Goal: Communication & Community: Participate in discussion

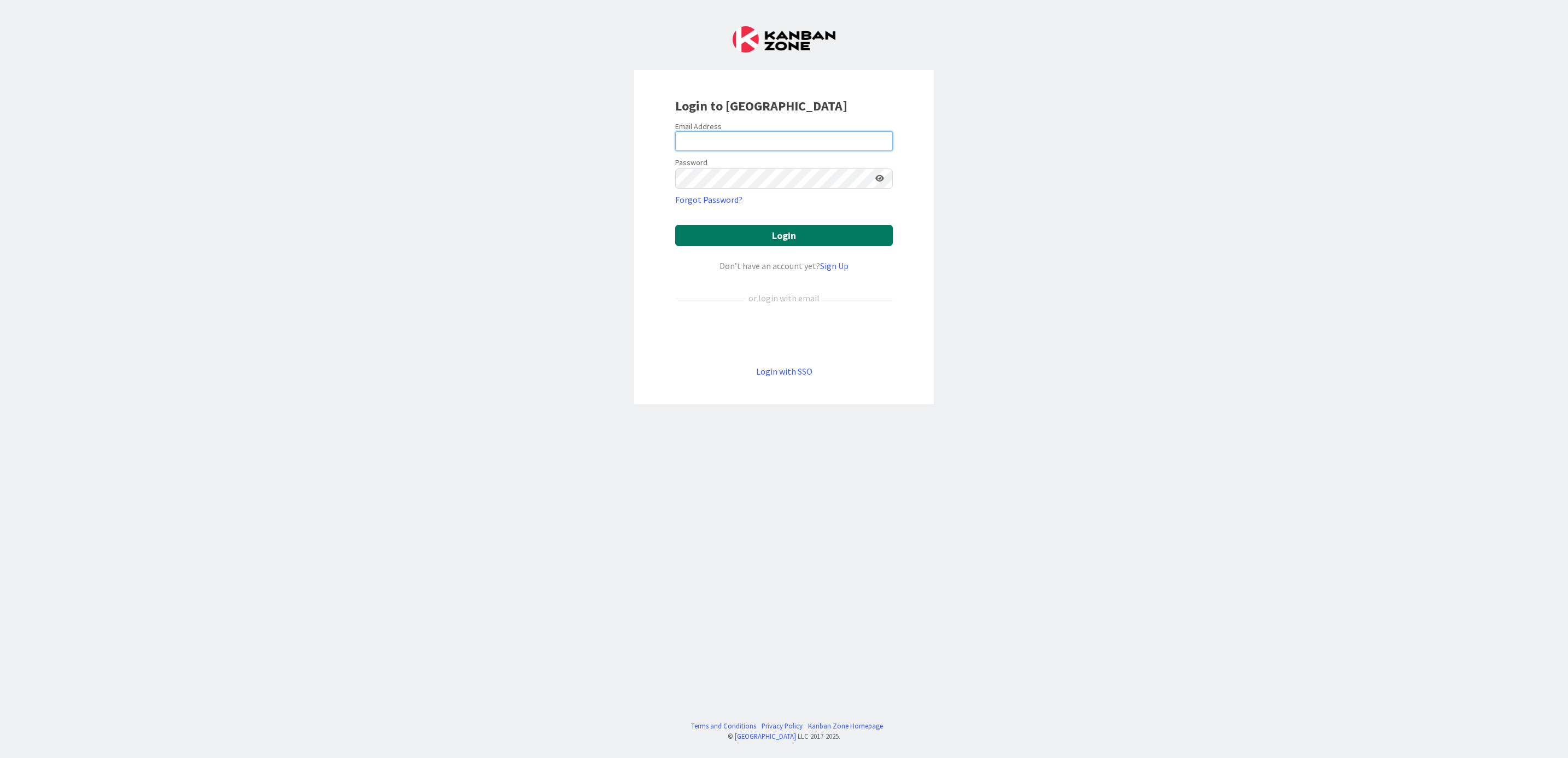
type input "[PERSON_NAME][EMAIL_ADDRESS][PERSON_NAME][DOMAIN_NAME][US_STATE]"
click at [787, 234] on button "Login" at bounding box center [784, 236] width 218 height 22
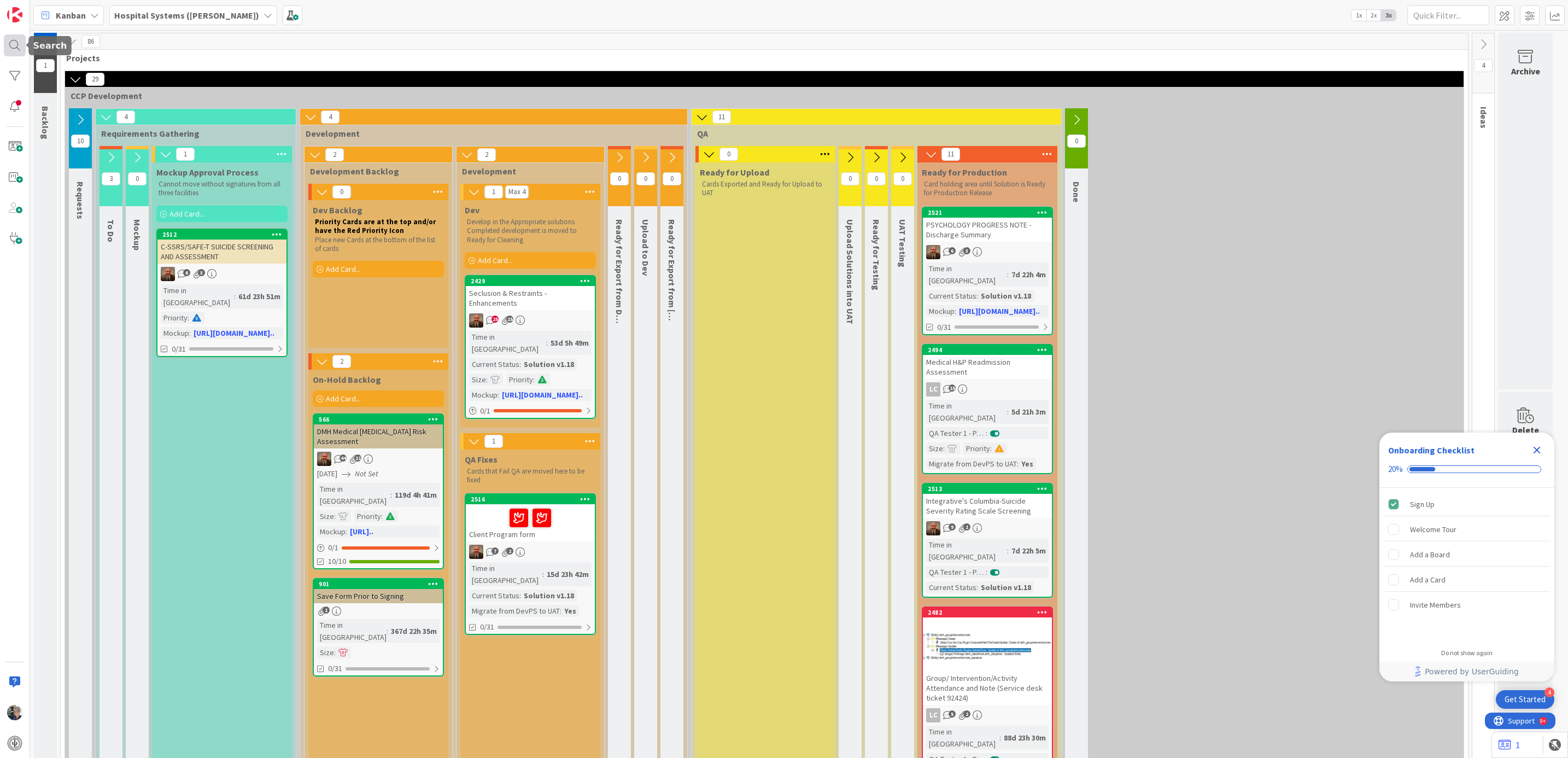
click at [15, 41] on div at bounding box center [15, 45] width 22 height 22
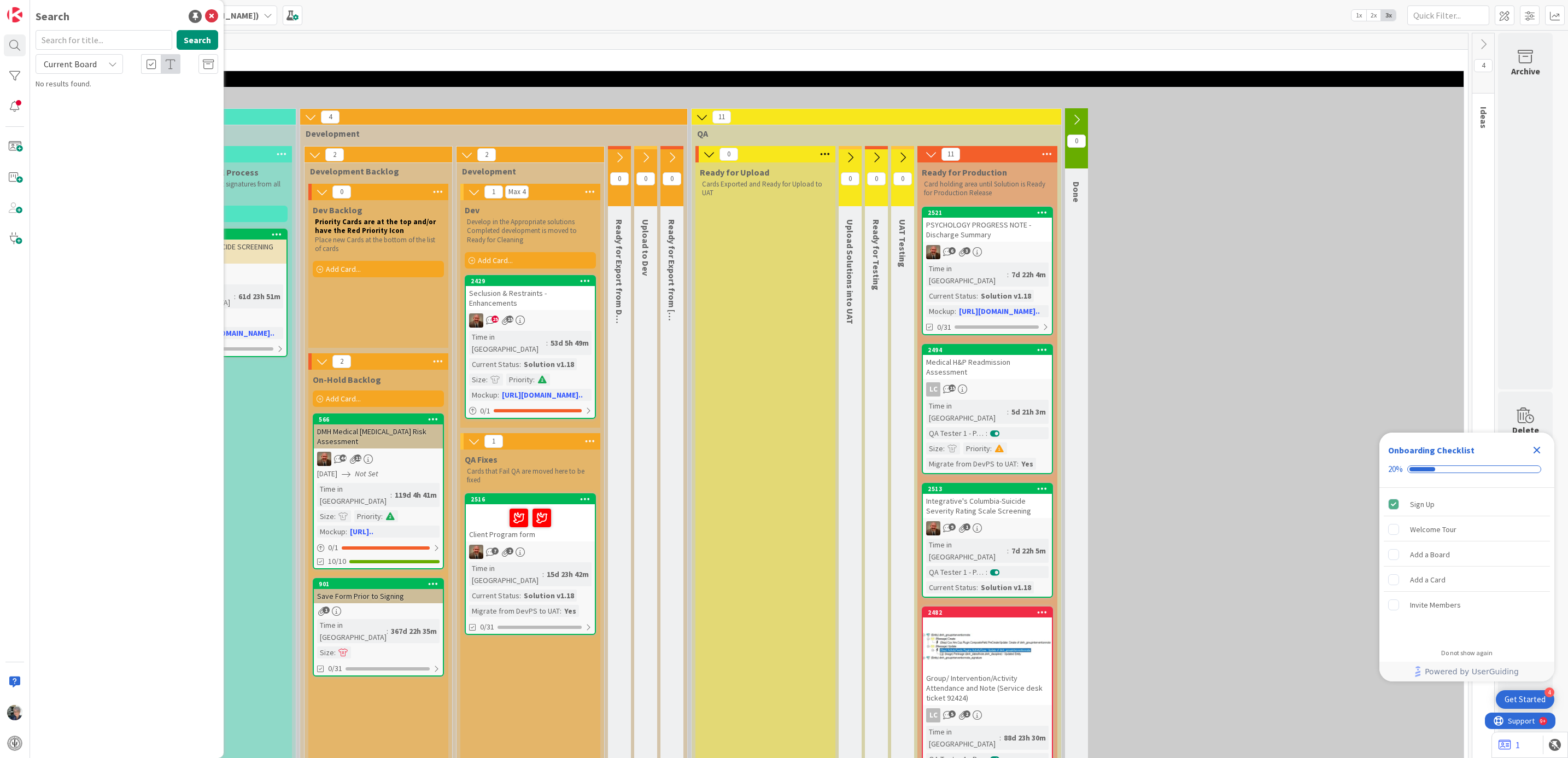
click at [93, 43] on input "text" at bounding box center [103, 39] width 136 height 20
type input "2429"
click at [136, 88] on div "Hospital Systems ([PERSON_NAME]) › Dev" at bounding box center [135, 86] width 168 height 10
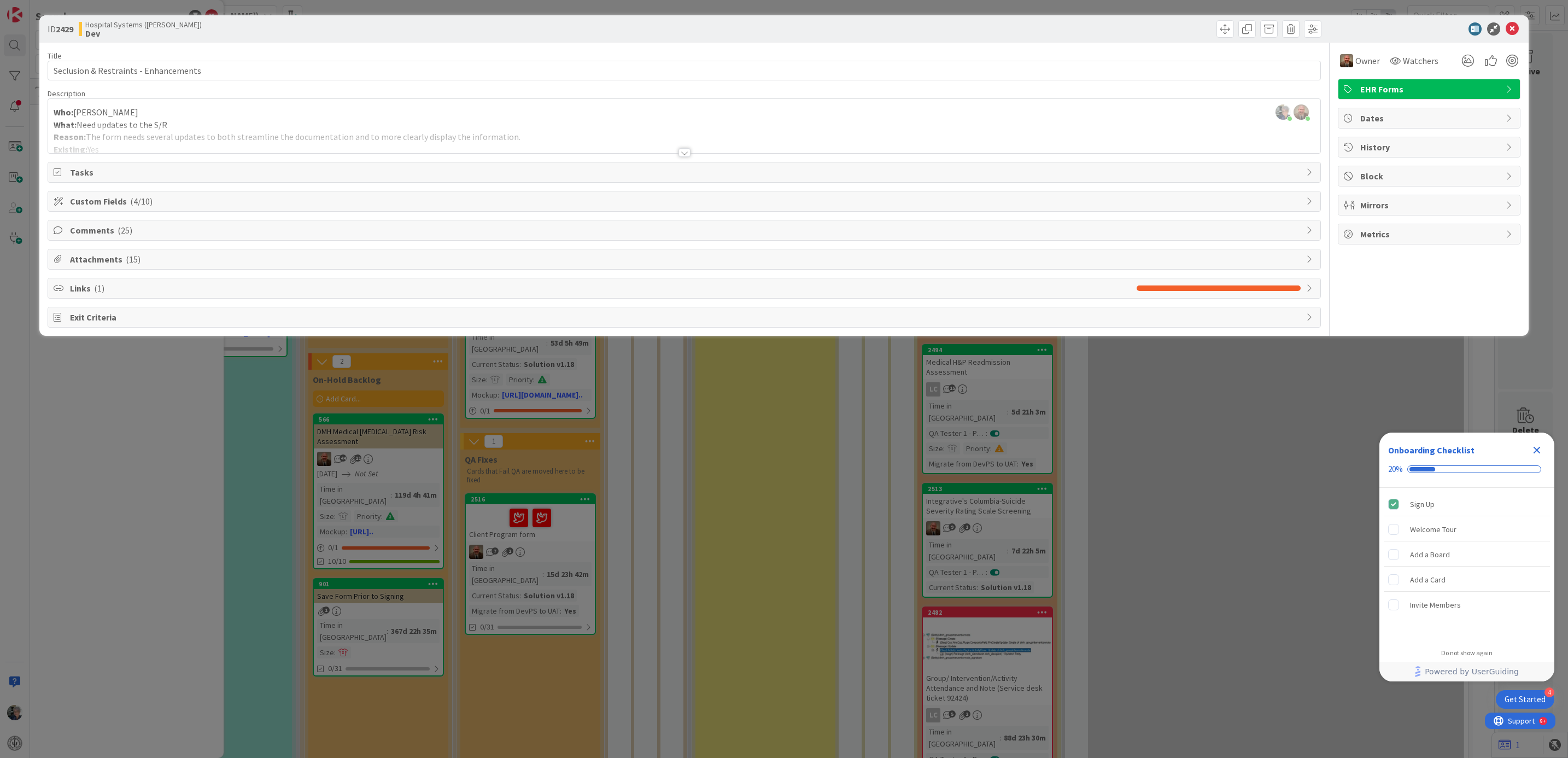
click at [681, 150] on div at bounding box center [684, 152] width 12 height 9
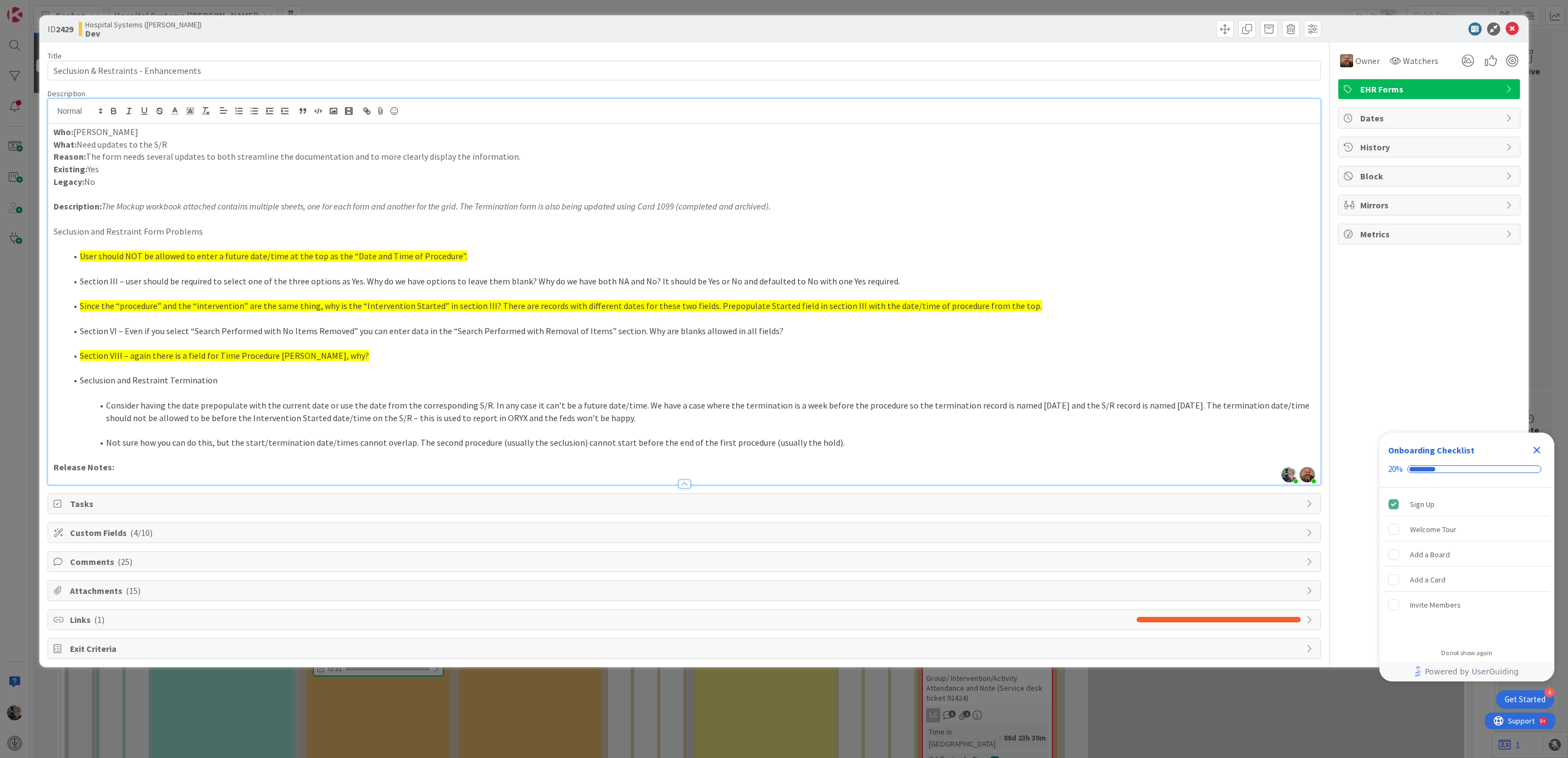
click at [94, 559] on span "Comments ( 25 )" at bounding box center [685, 561] width 1231 height 13
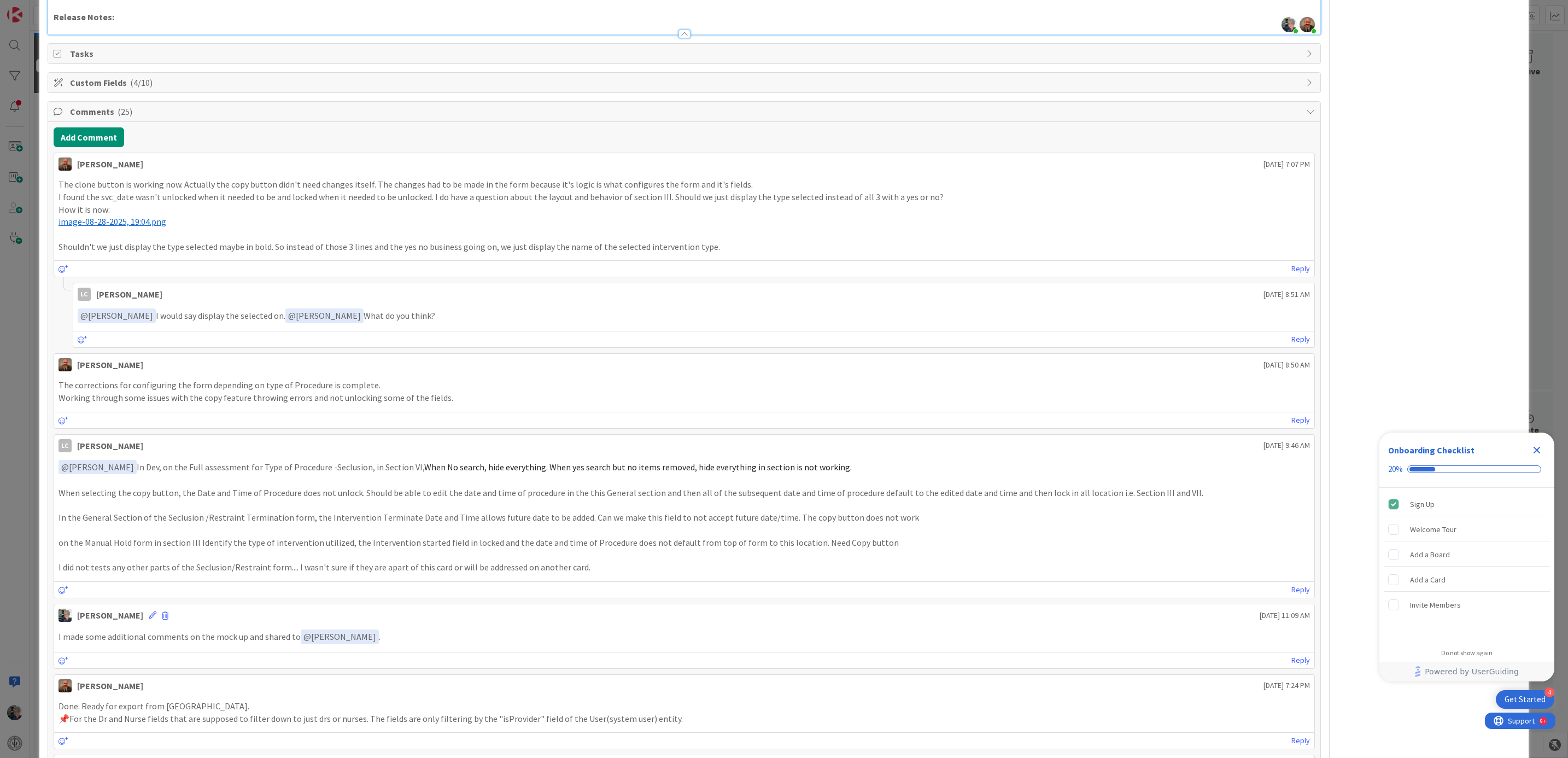
scroll to position [410, 0]
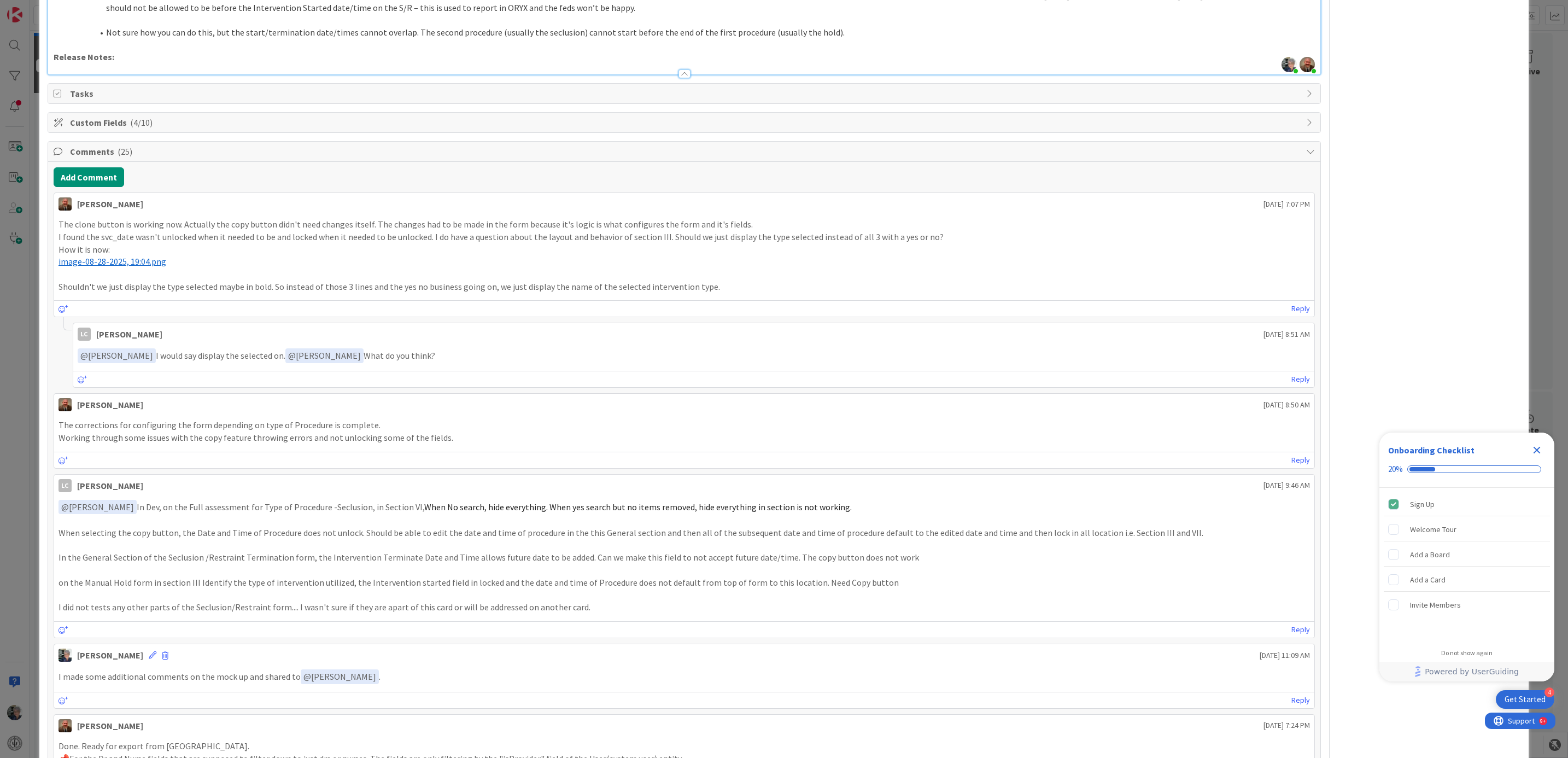
click at [103, 261] on span "image-08-28-2025, 19:04.png" at bounding box center [112, 261] width 108 height 11
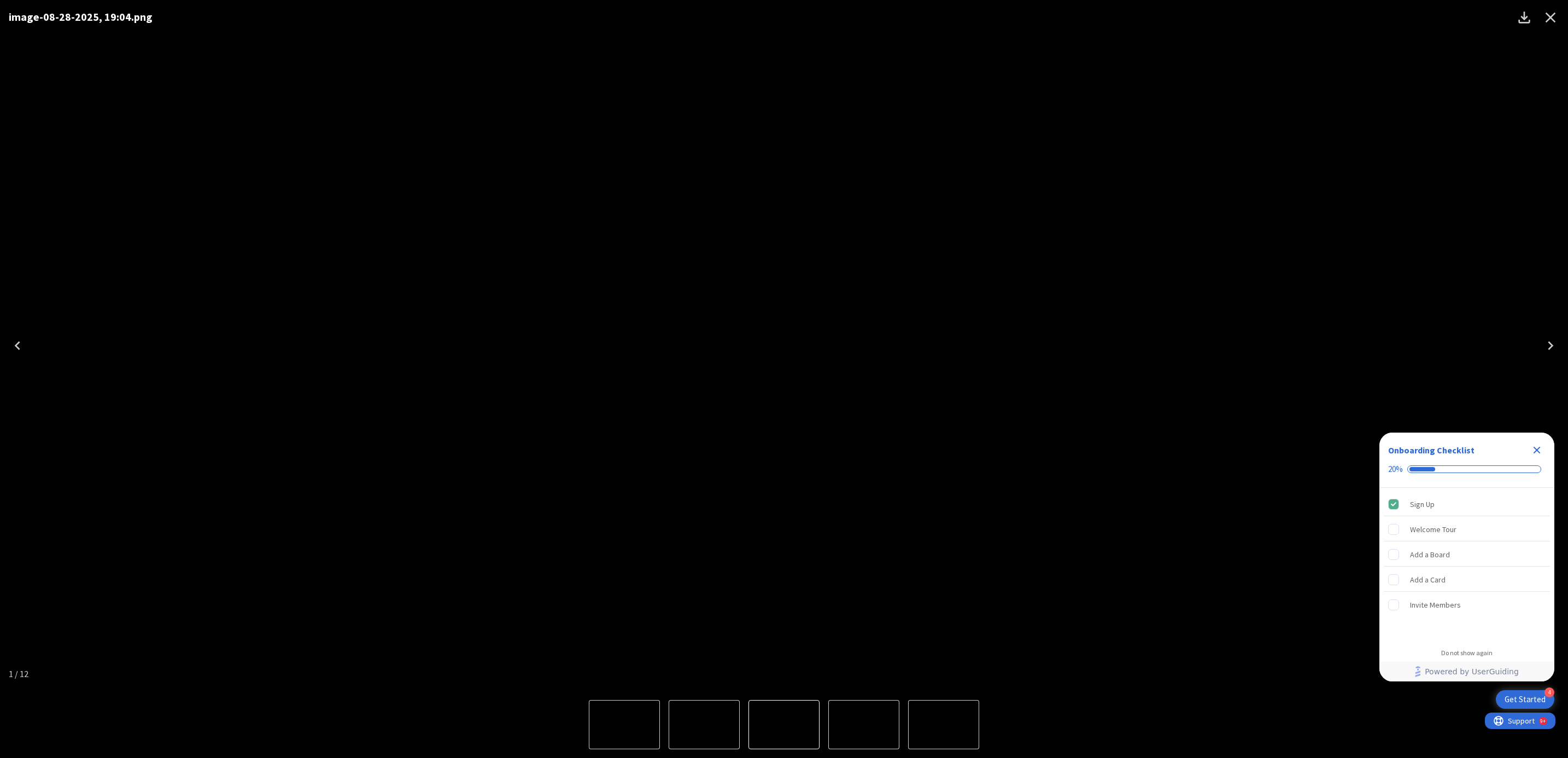
click at [1545, 15] on icon "Close" at bounding box center [1550, 18] width 18 height 18
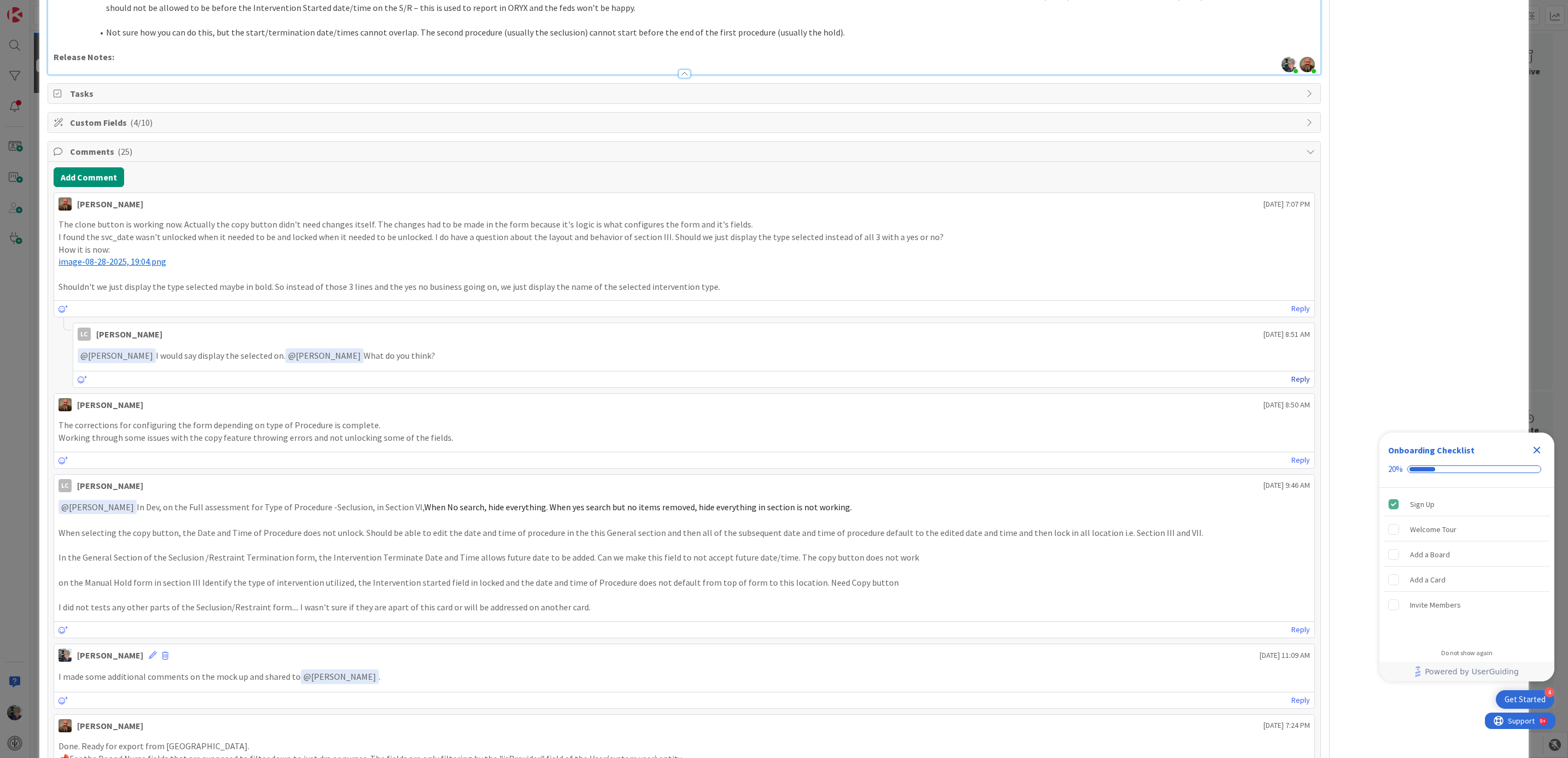
click at [1291, 382] on link "Reply" at bounding box center [1300, 380] width 18 height 14
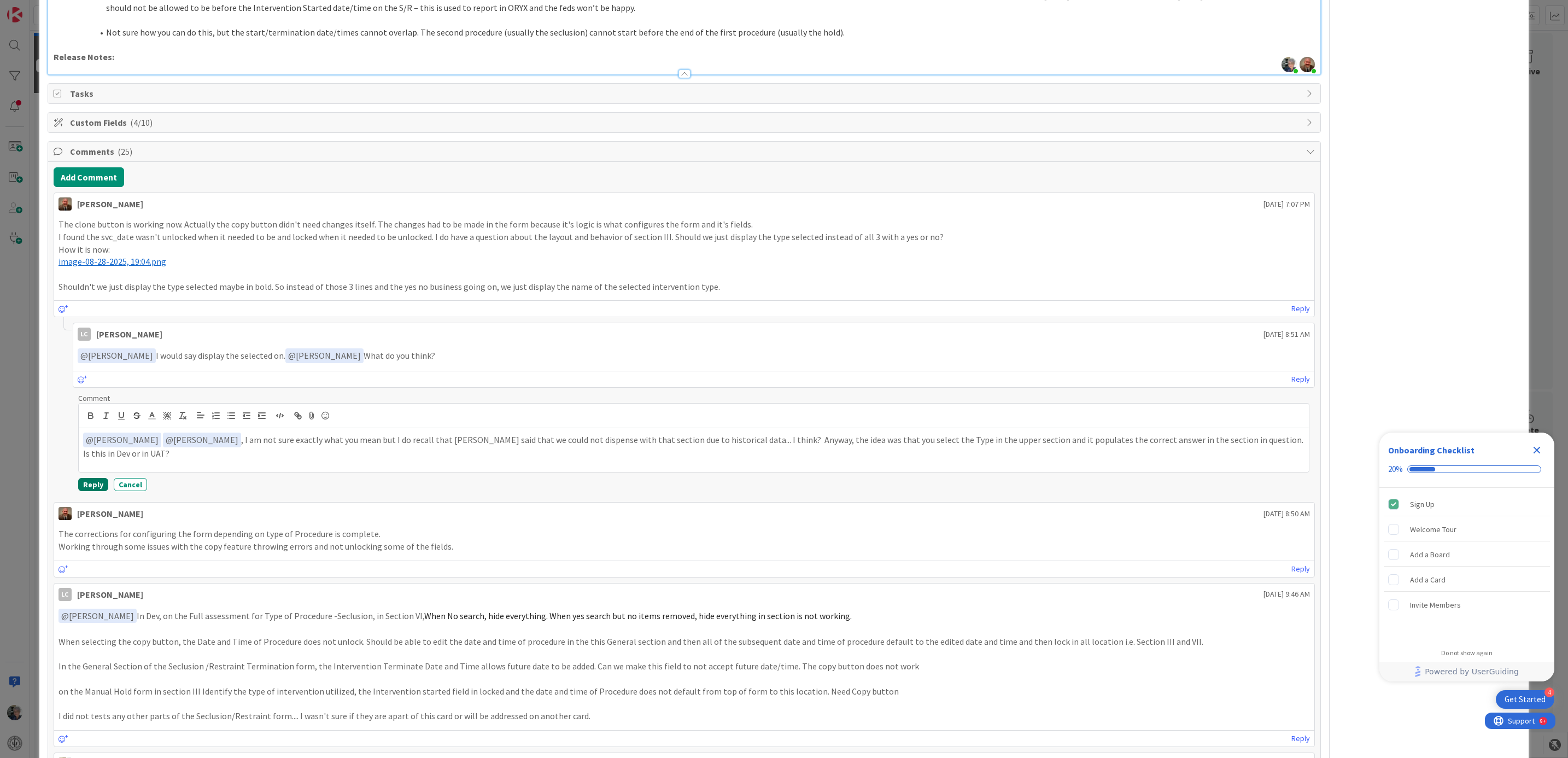
click at [87, 491] on button "Reply" at bounding box center [93, 484] width 30 height 13
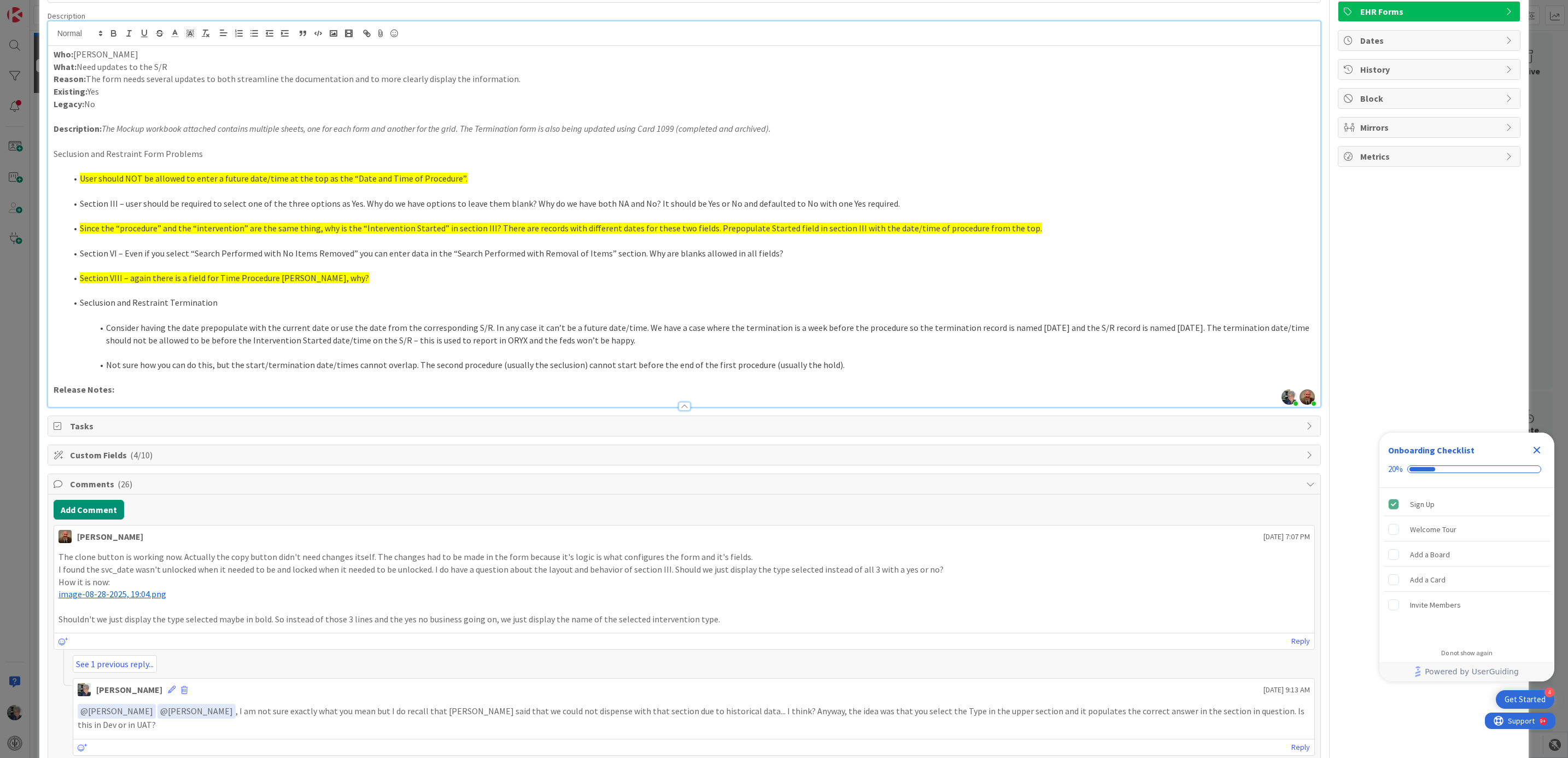
scroll to position [0, 0]
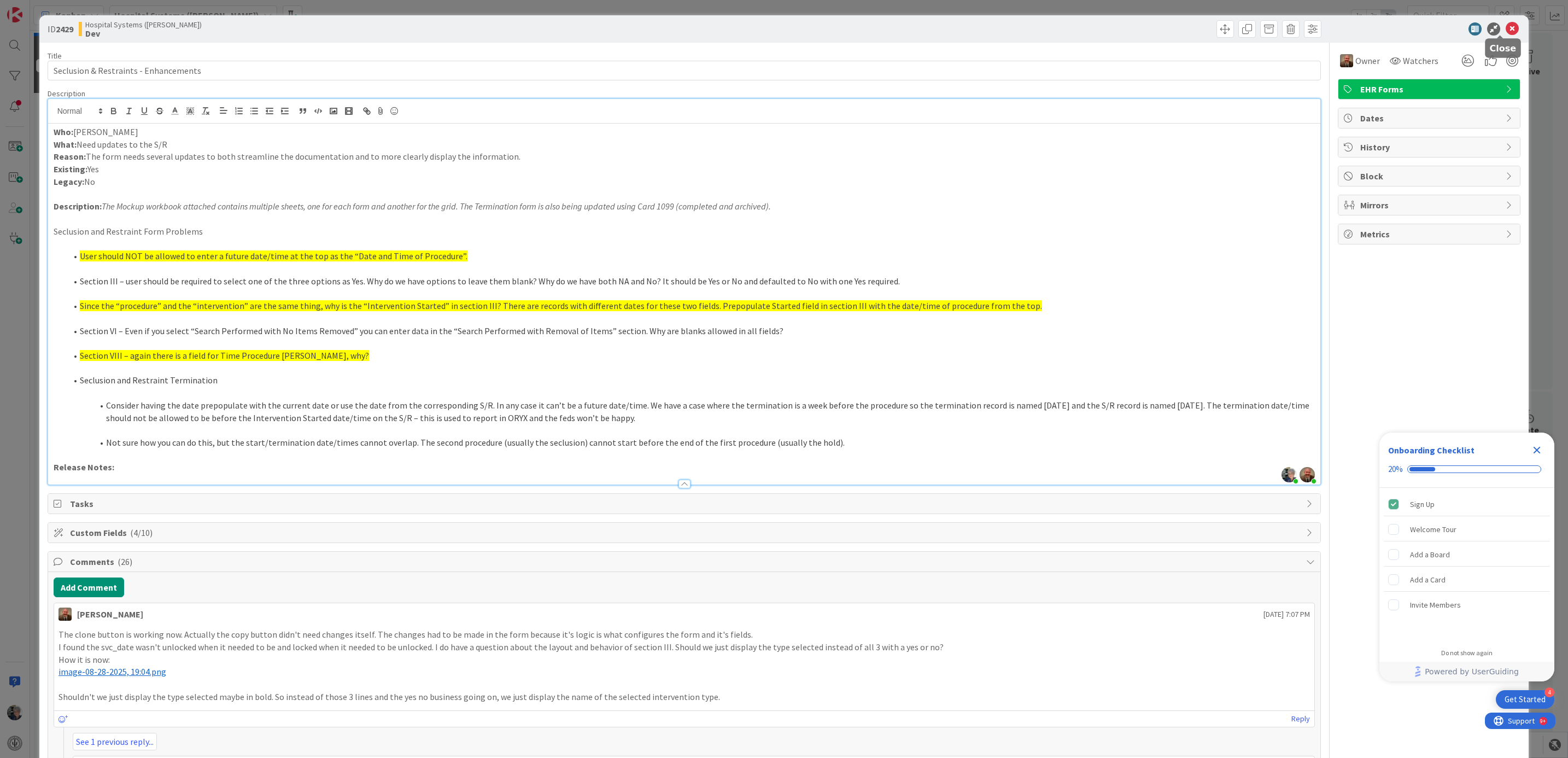
click at [1506, 25] on icon at bounding box center [1512, 29] width 13 height 13
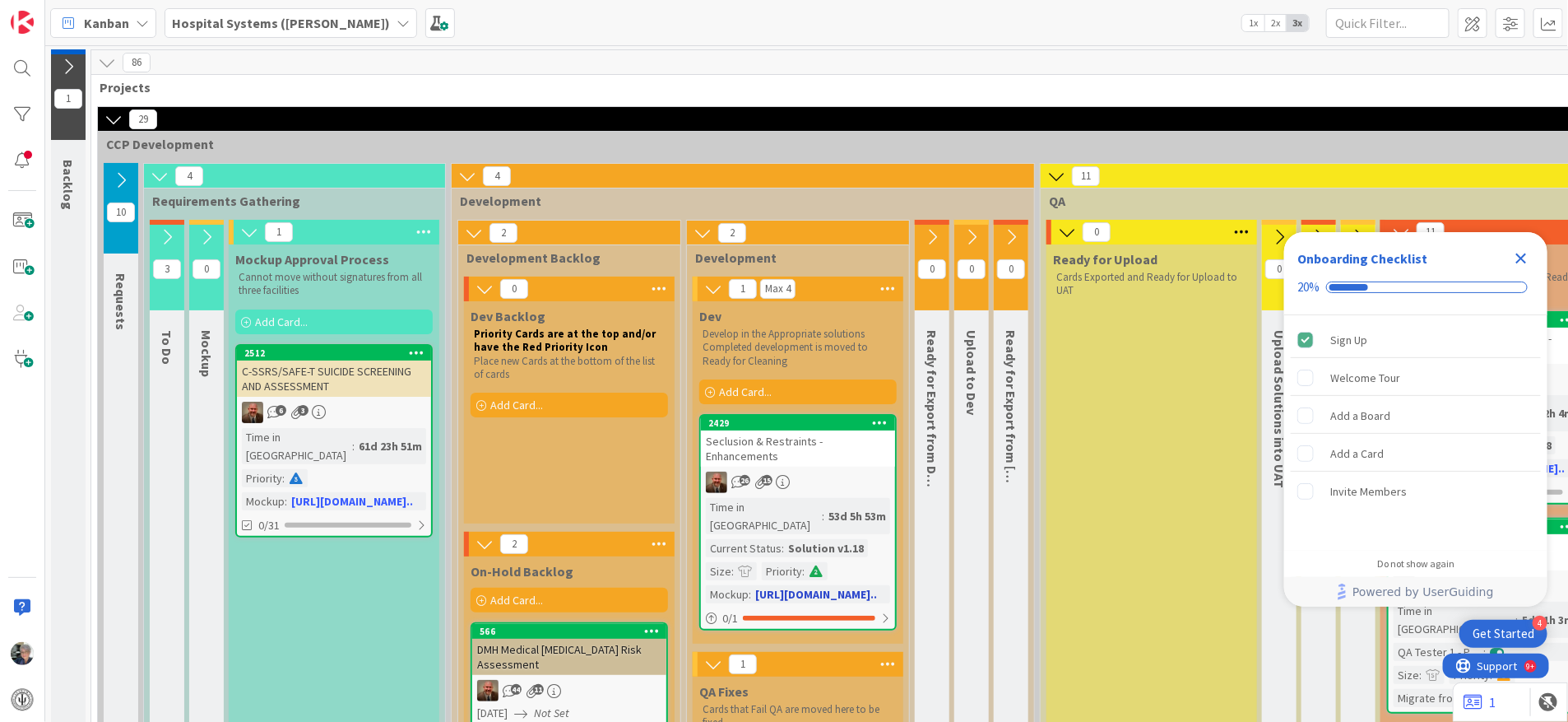
click at [771, 511] on div "Time in [GEOGRAPHIC_DATA]" at bounding box center [763, 516] width 116 height 36
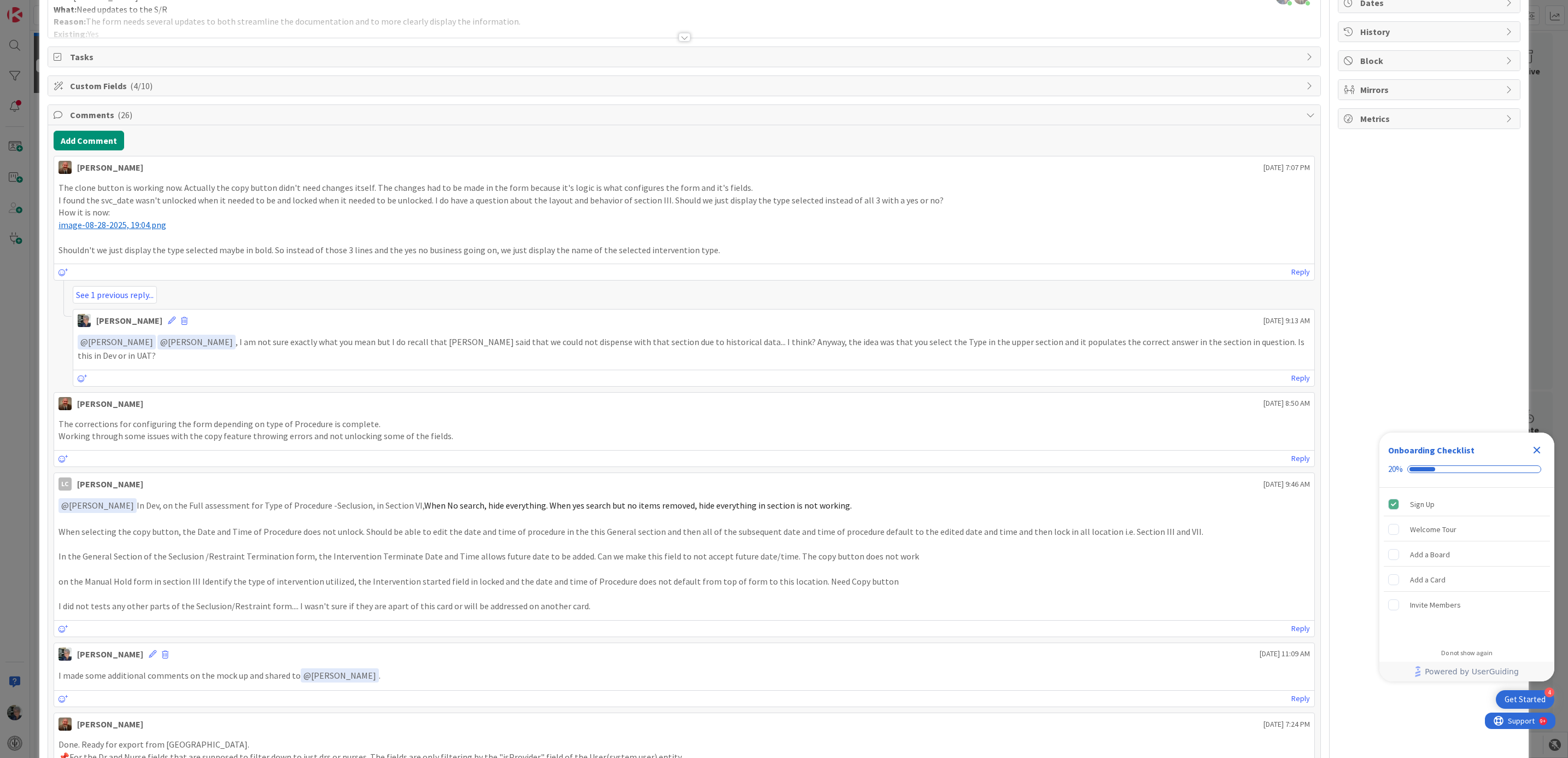
scroll to position [164, 0]
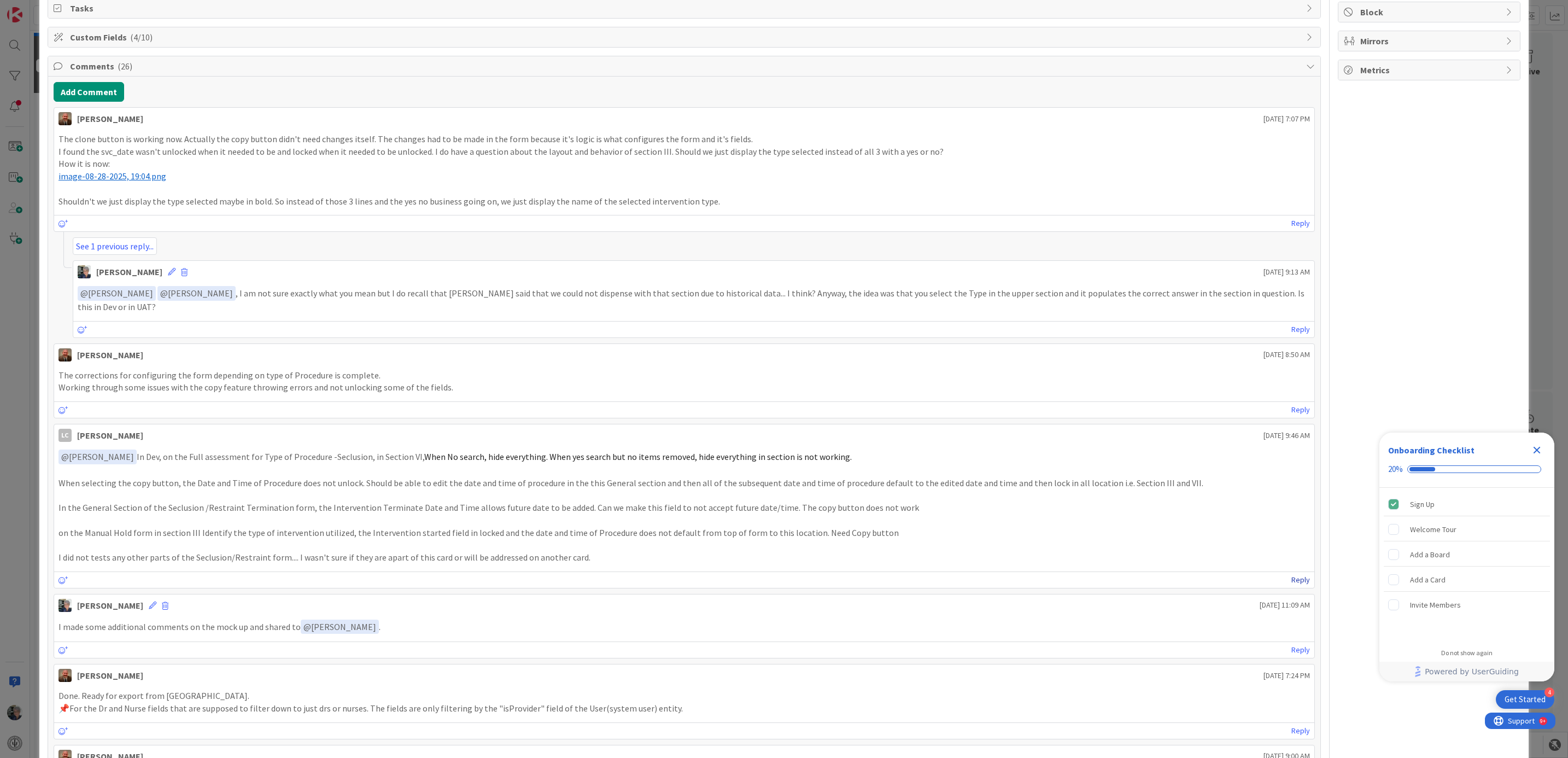
click at [1291, 582] on link "Reply" at bounding box center [1300, 580] width 18 height 14
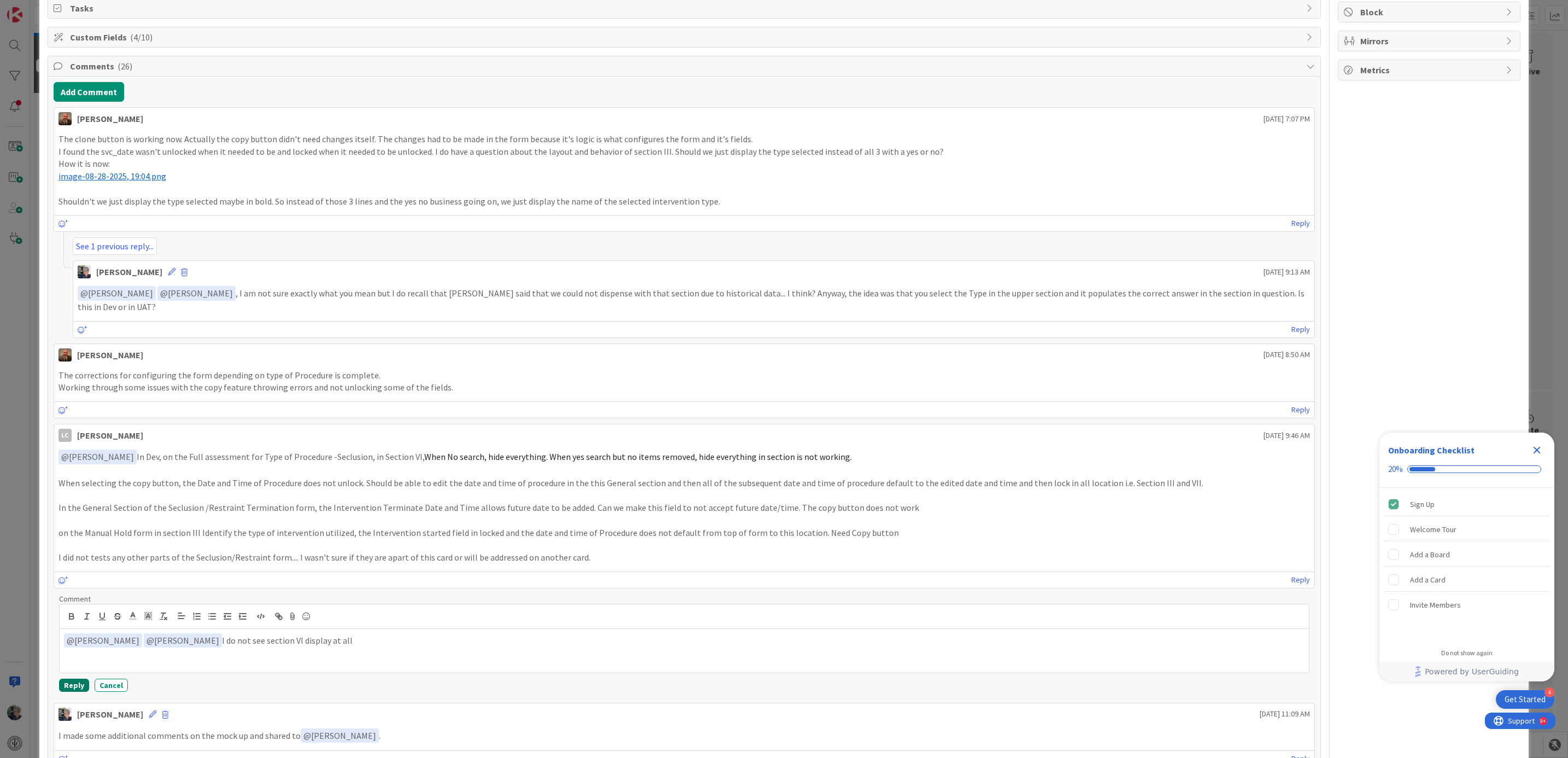
click at [72, 689] on button "Reply" at bounding box center [74, 685] width 30 height 13
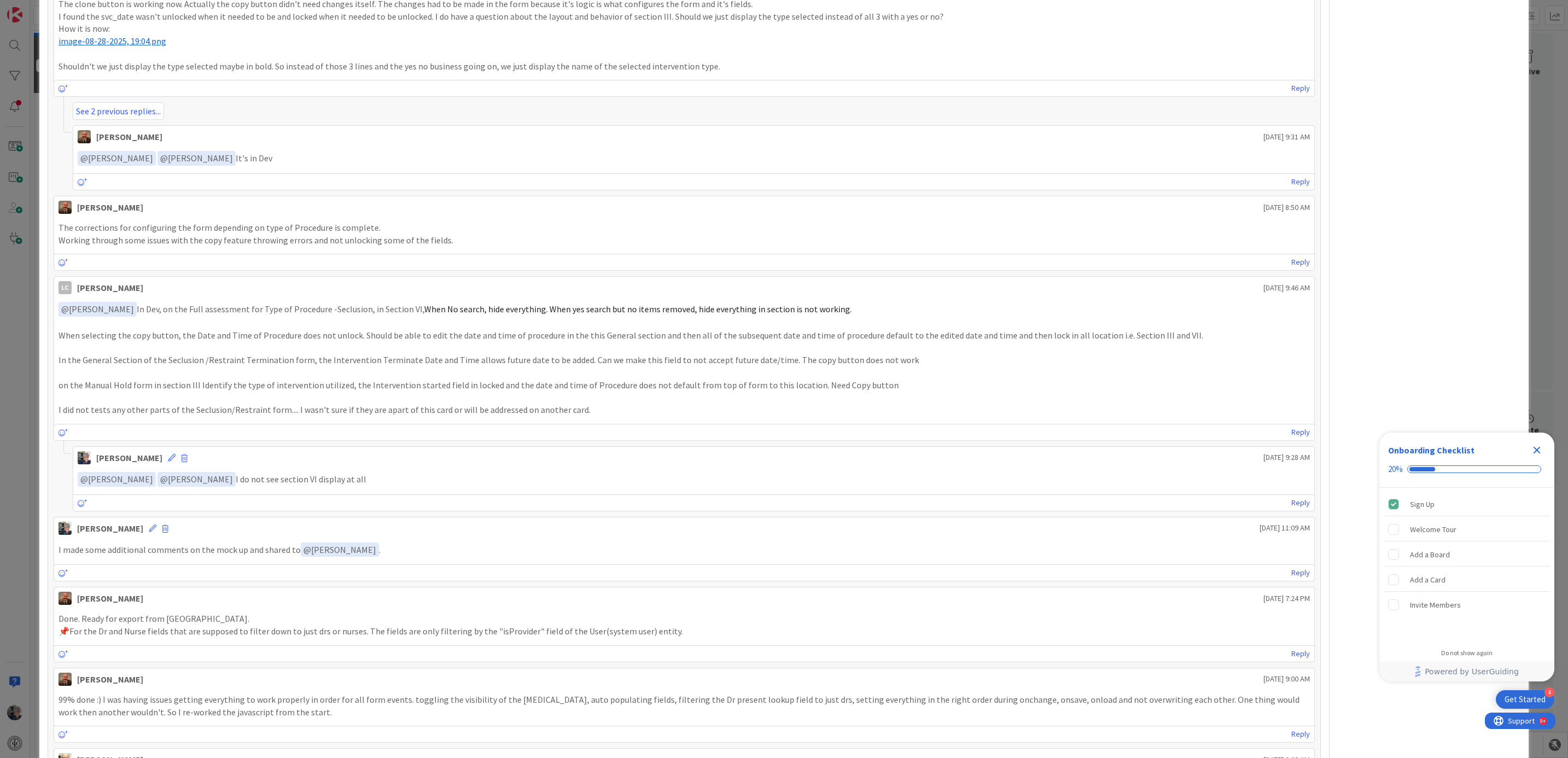
scroll to position [410, 0]
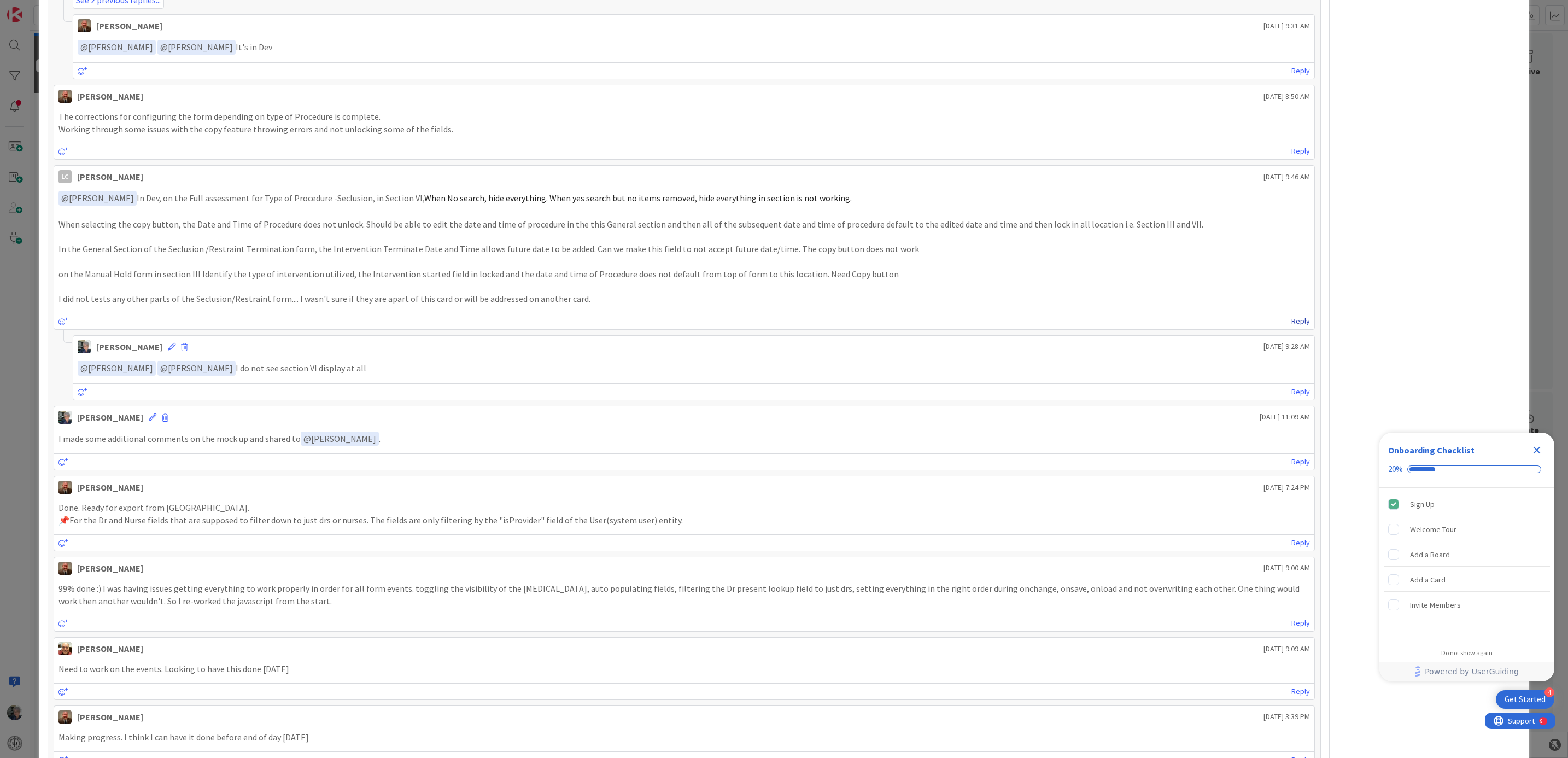
click at [1291, 324] on link "Reply" at bounding box center [1300, 321] width 18 height 14
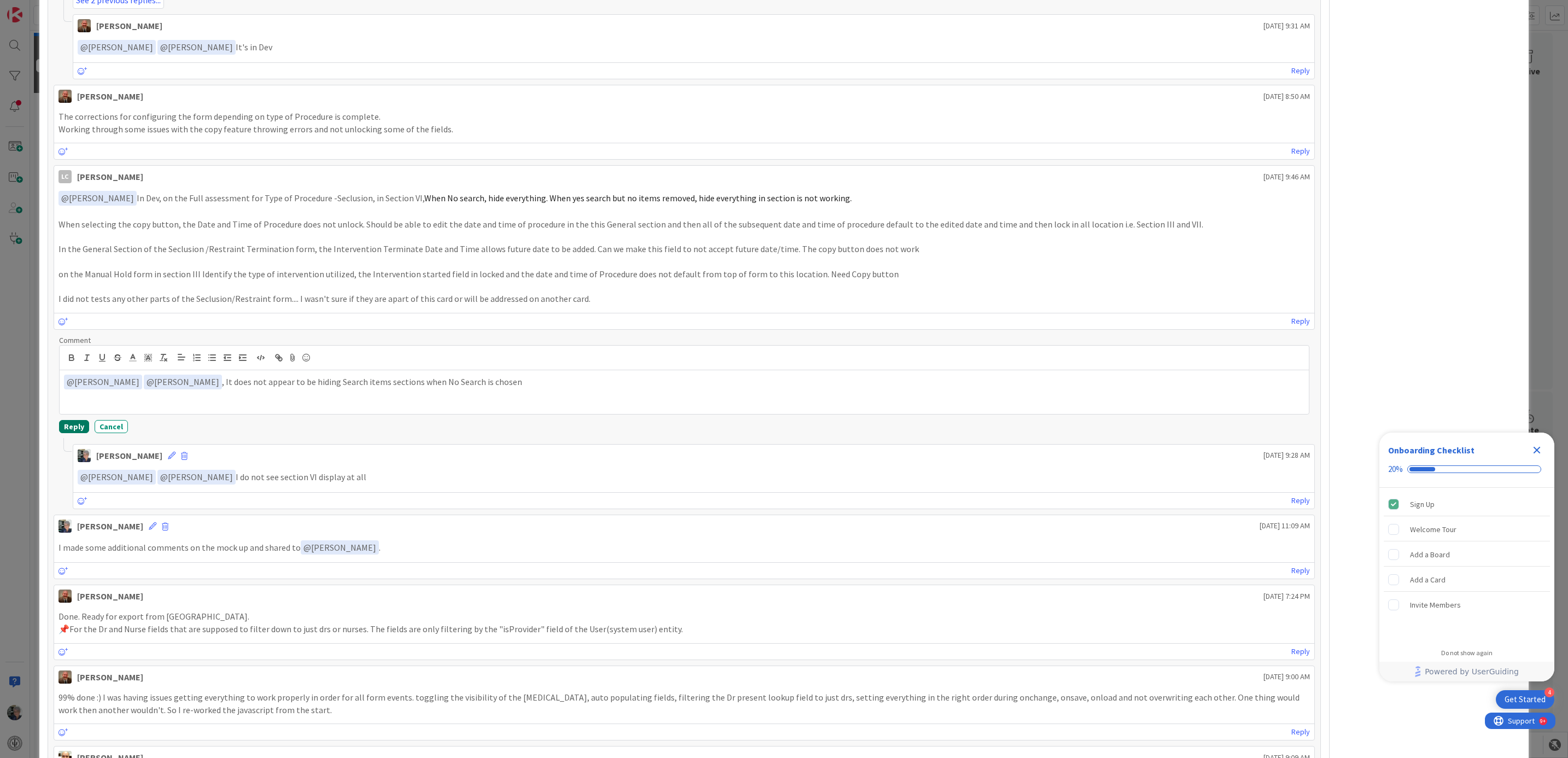
click at [64, 433] on button "Reply" at bounding box center [74, 427] width 30 height 13
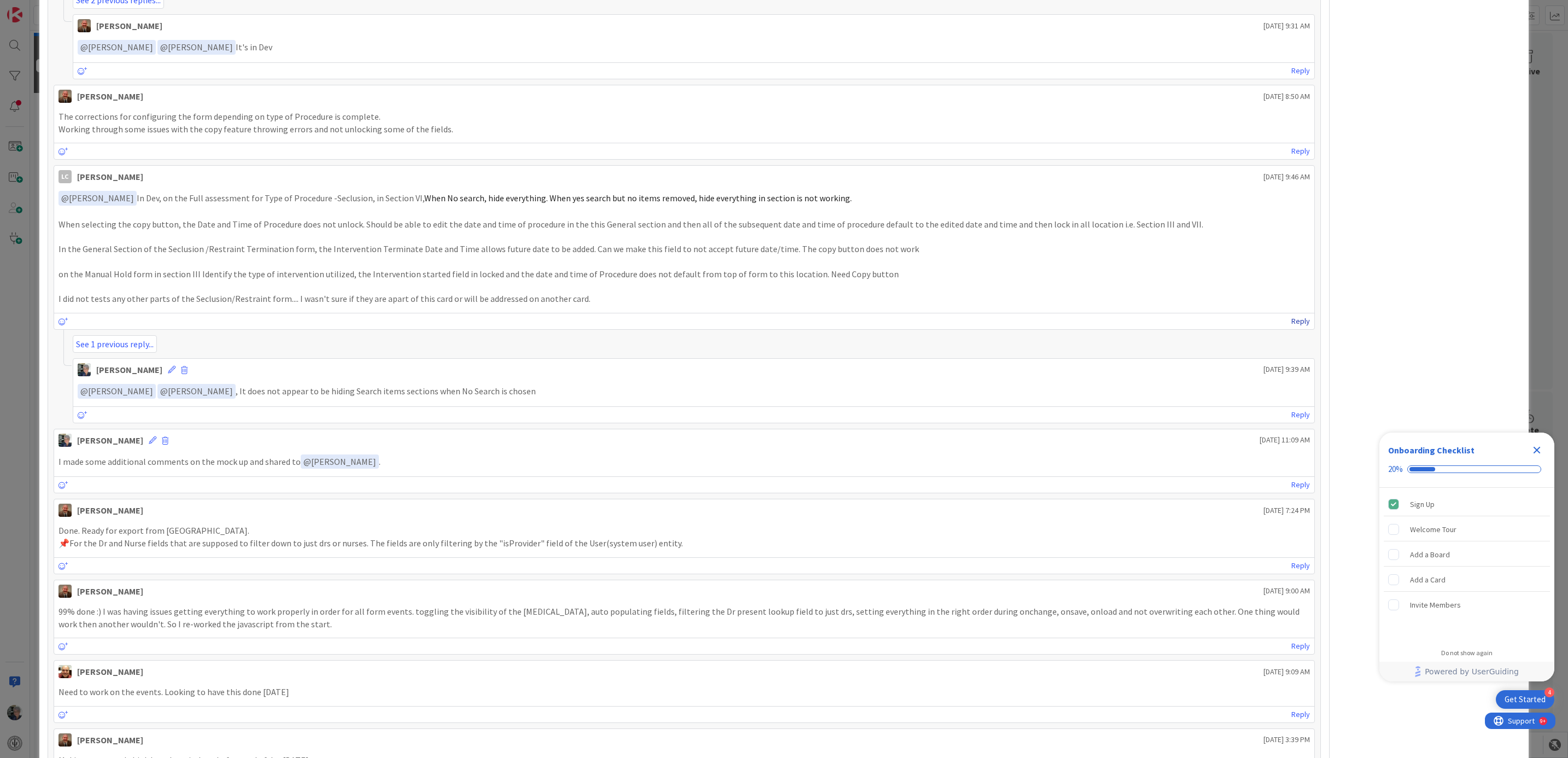
click at [1291, 327] on link "Reply" at bounding box center [1300, 321] width 18 height 14
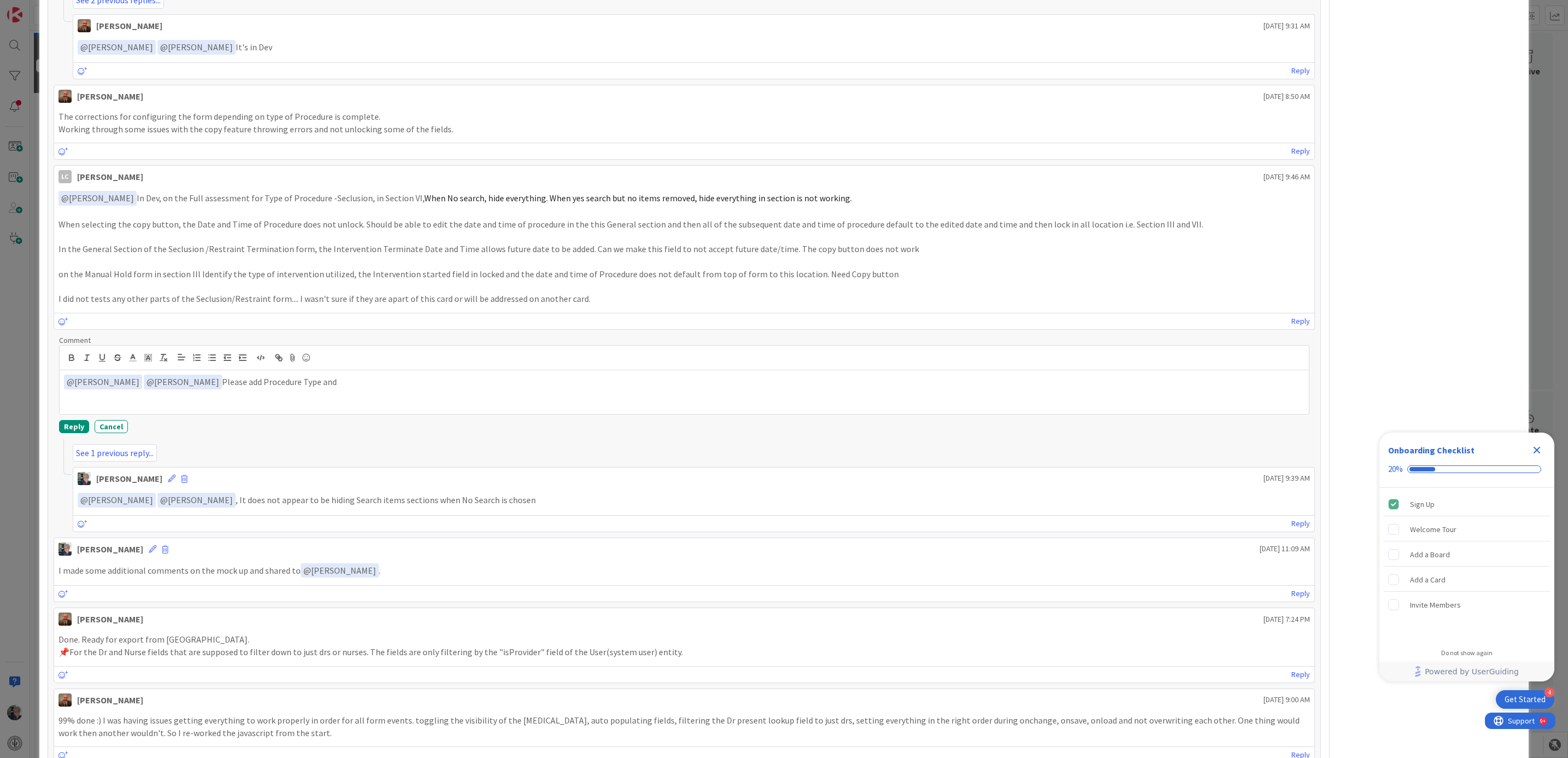
click at [110, 340] on div "LC [PERSON_NAME] [DATE] 9:46 AM ﻿ @ [PERSON_NAME] ﻿ In Dev, on the Full assessm…" at bounding box center [684, 348] width 1262 height 366
click at [341, 389] on p "﻿ @ [PERSON_NAME] ﻿ ﻿ @ [PERSON_NAME] ﻿ Please add Procedure Type and" at bounding box center [685, 382] width 1241 height 15
click at [77, 433] on button "Reply" at bounding box center [74, 427] width 30 height 13
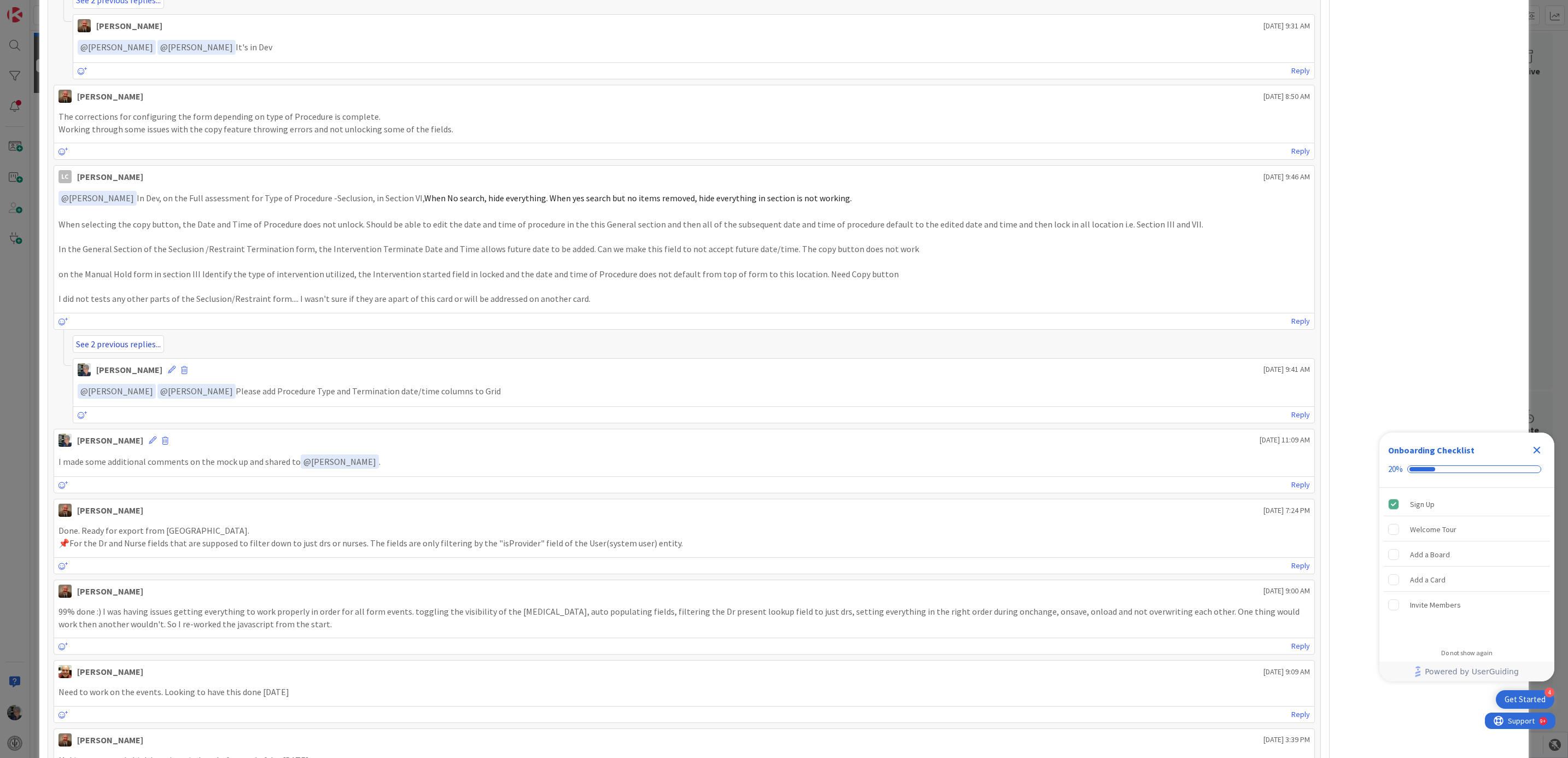
click at [143, 345] on link "See 2 previous replies..." at bounding box center [119, 344] width 91 height 18
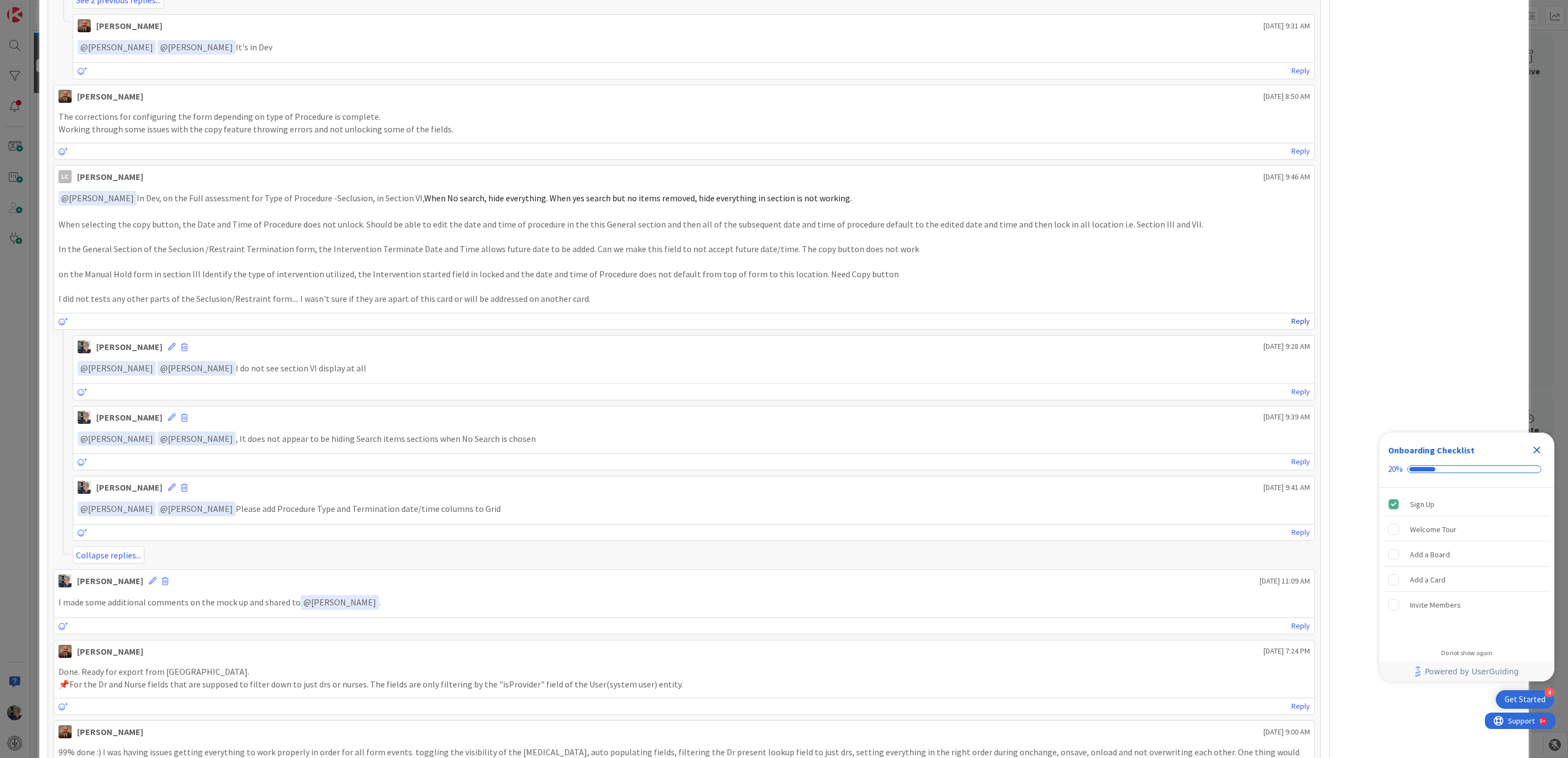
click at [1291, 323] on link "Reply" at bounding box center [1300, 321] width 18 height 14
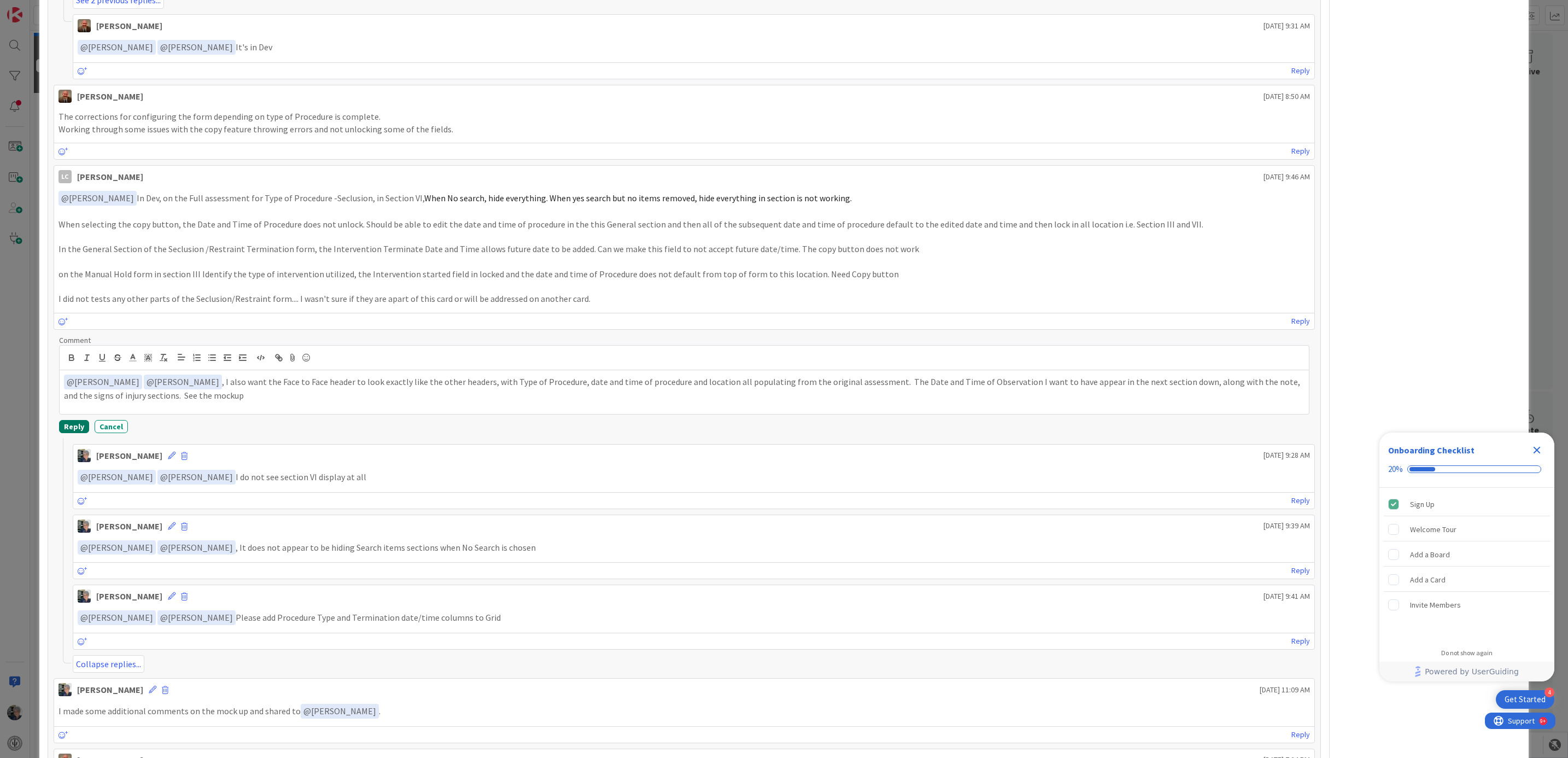
click at [76, 430] on button "Reply" at bounding box center [74, 427] width 30 height 13
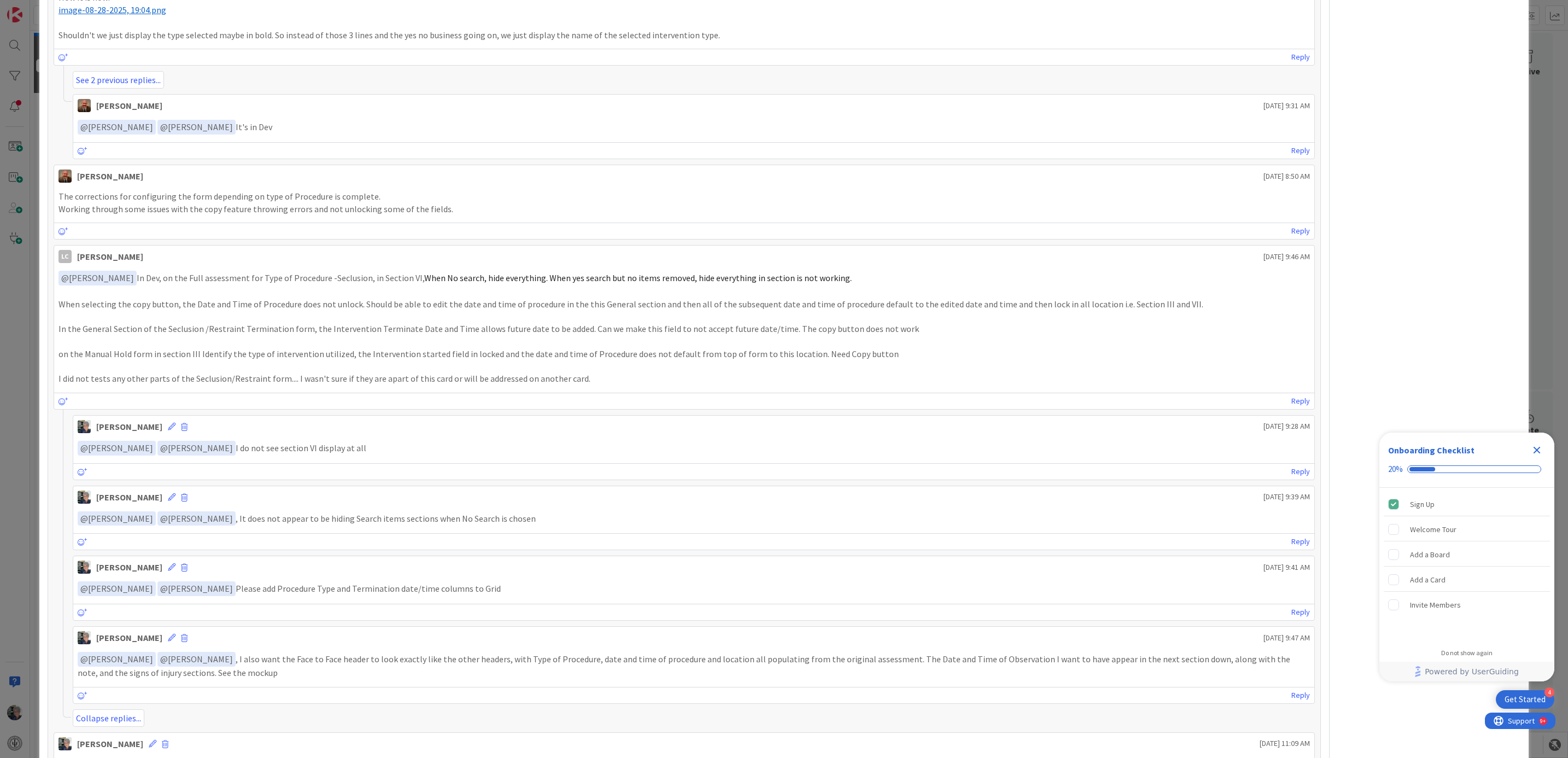
scroll to position [164, 0]
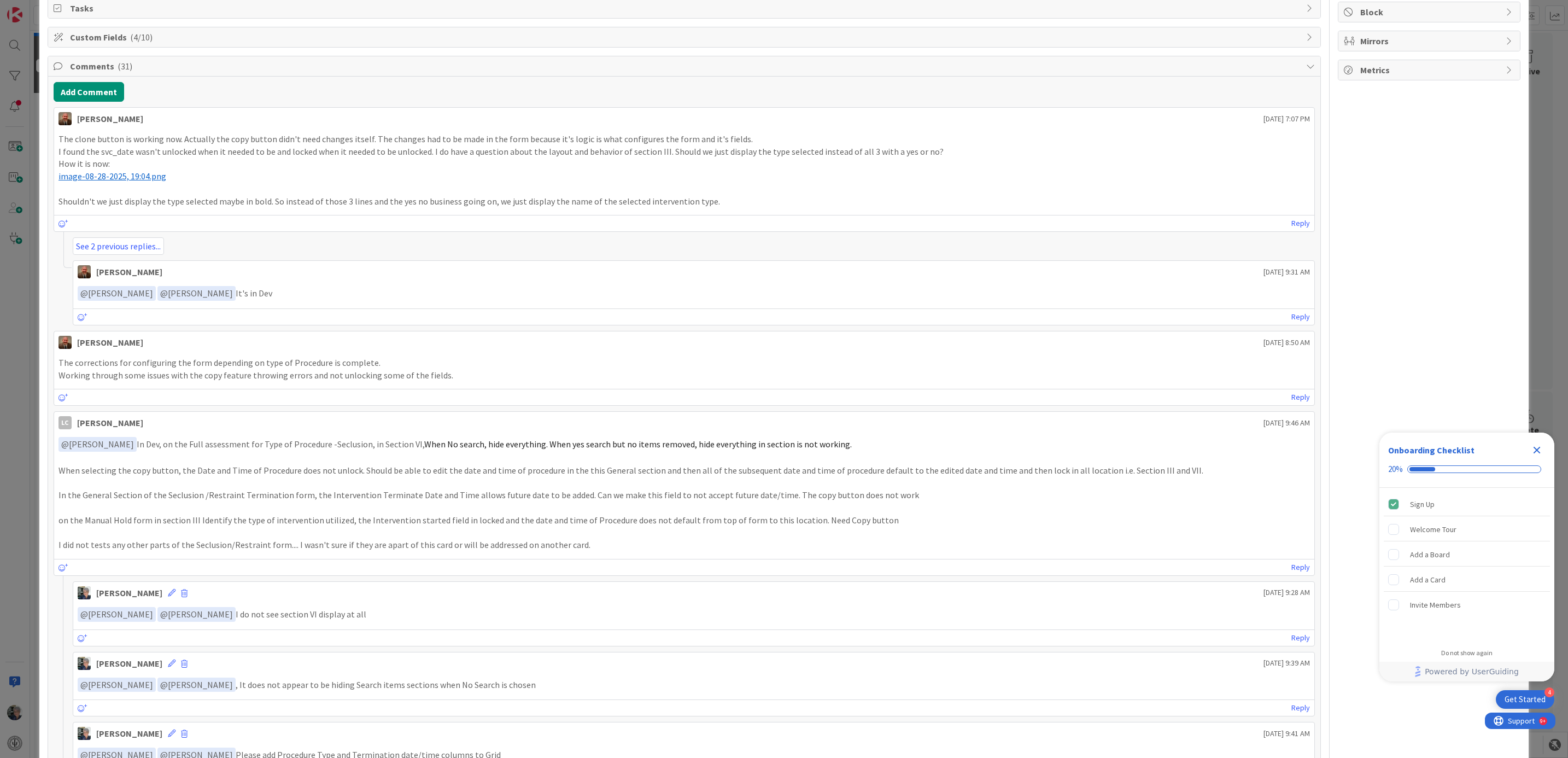
click at [115, 179] on span "image-08-28-2025, 19:04.png" at bounding box center [112, 176] width 108 height 11
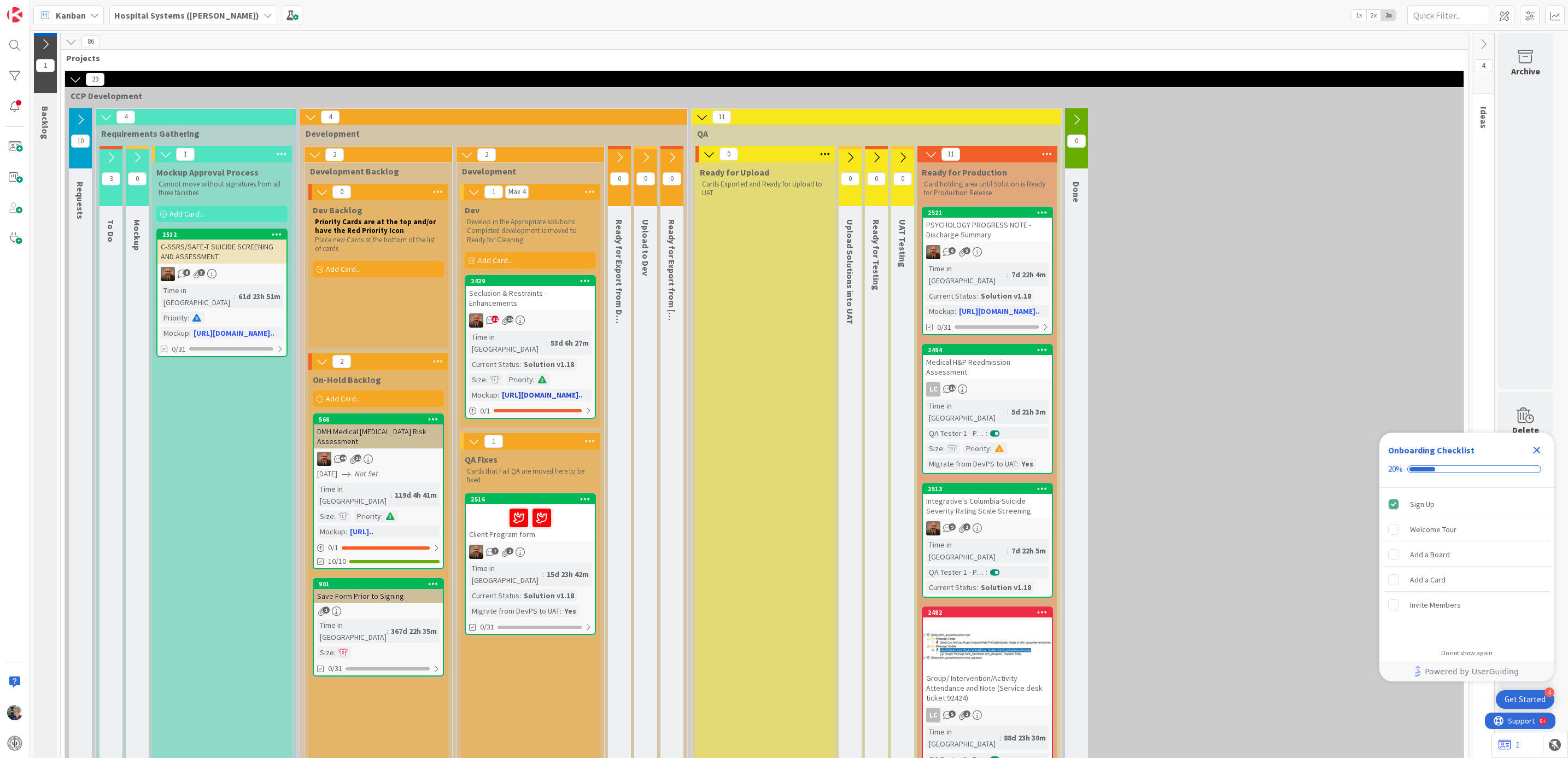
click at [539, 360] on div "Time in Column : 53d 6h 27m Current Status : Solution v1.18 Size : Priority : M…" at bounding box center [530, 366] width 122 height 70
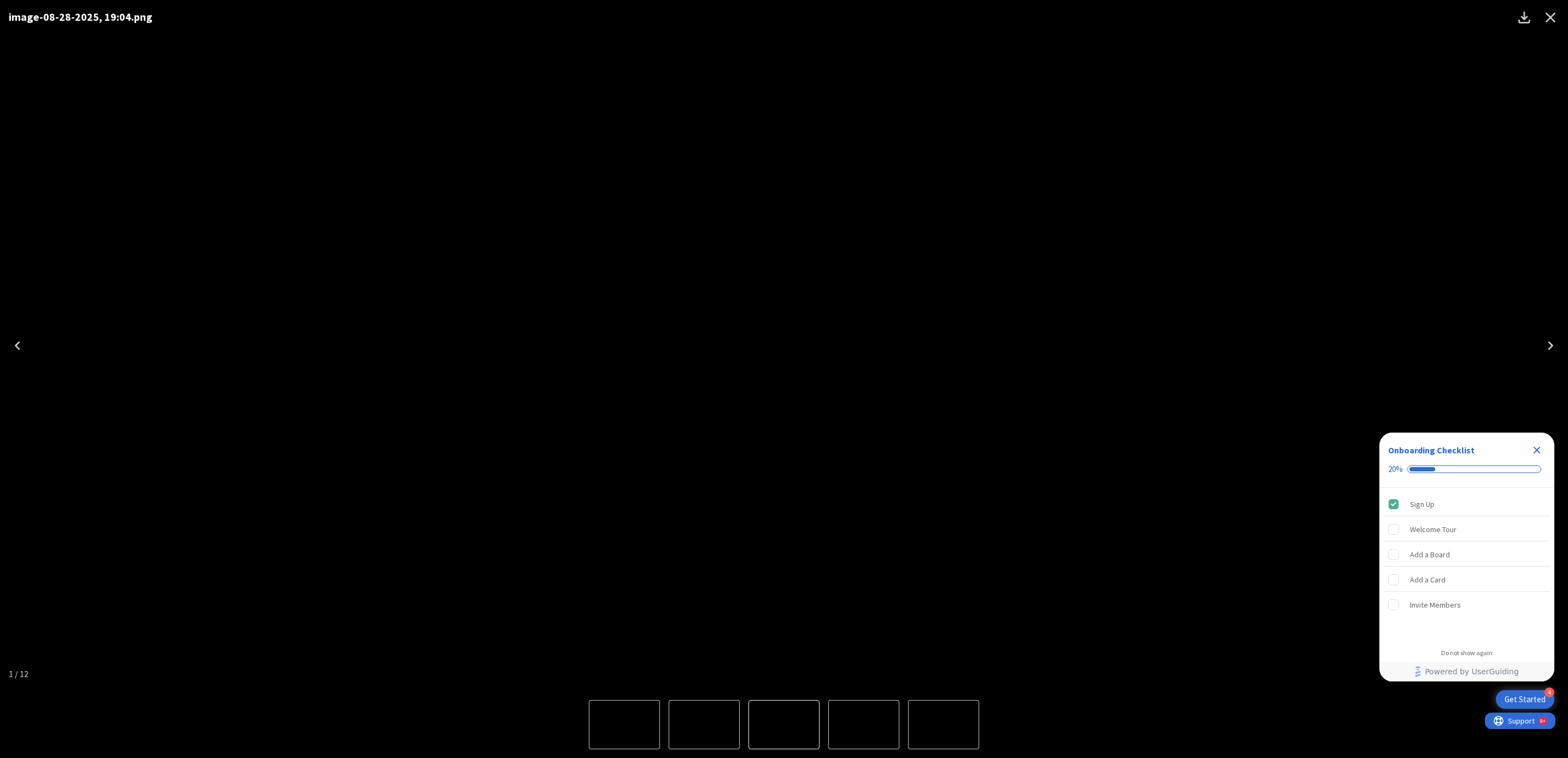
click at [1546, 13] on icon "Close" at bounding box center [1550, 18] width 10 height 10
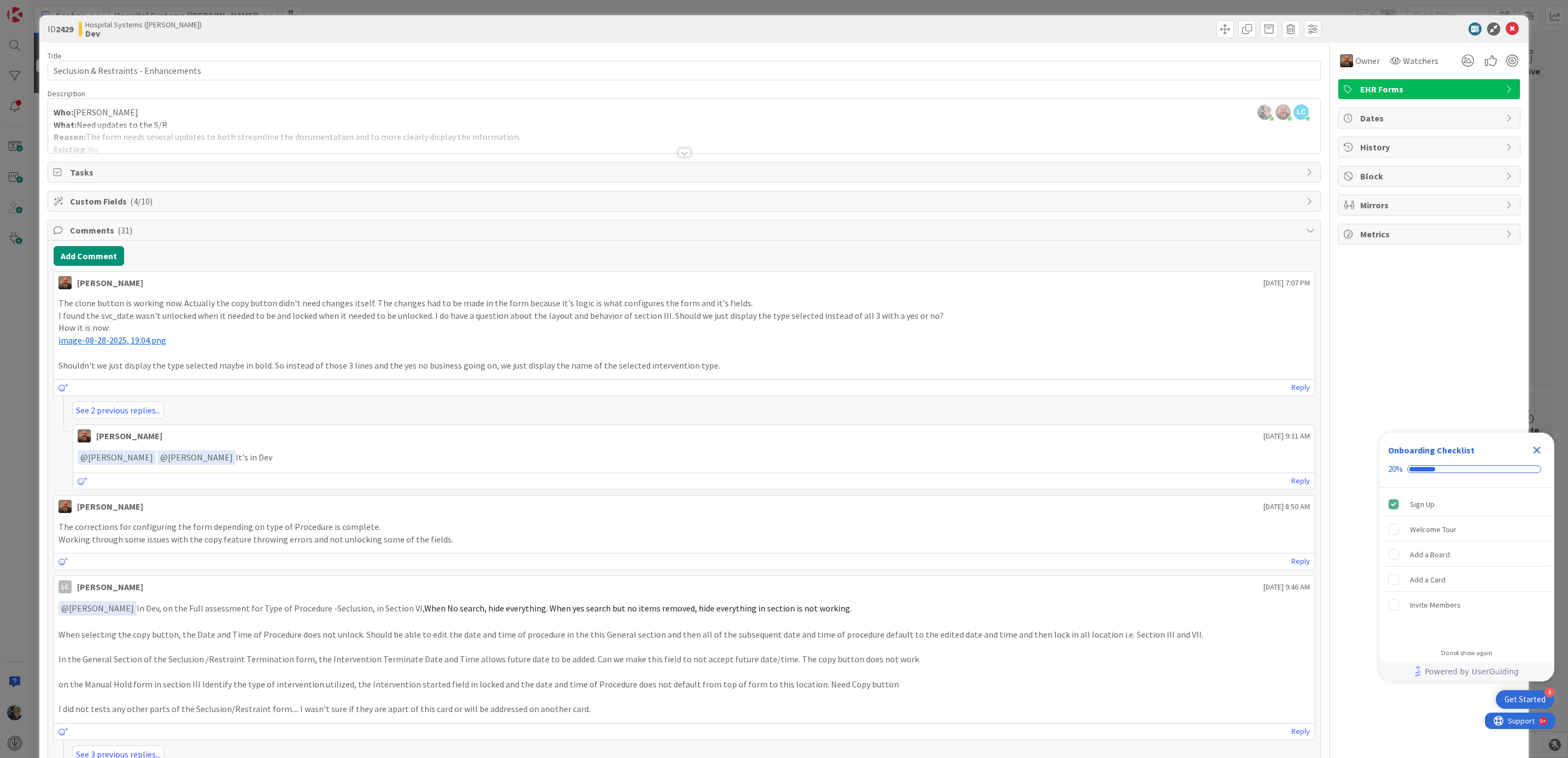
click at [678, 150] on div at bounding box center [684, 152] width 12 height 9
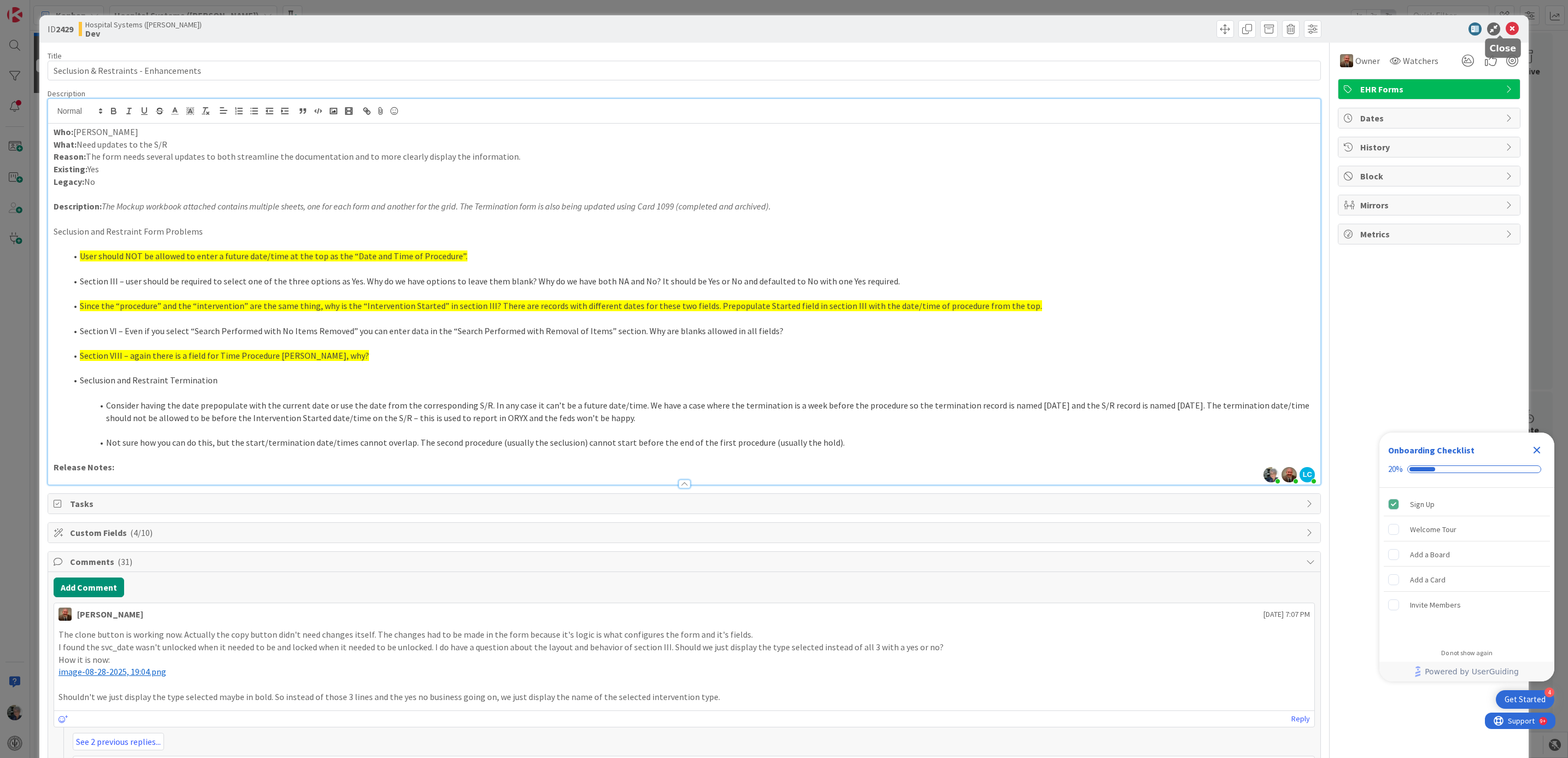
click at [1506, 27] on icon at bounding box center [1512, 29] width 13 height 13
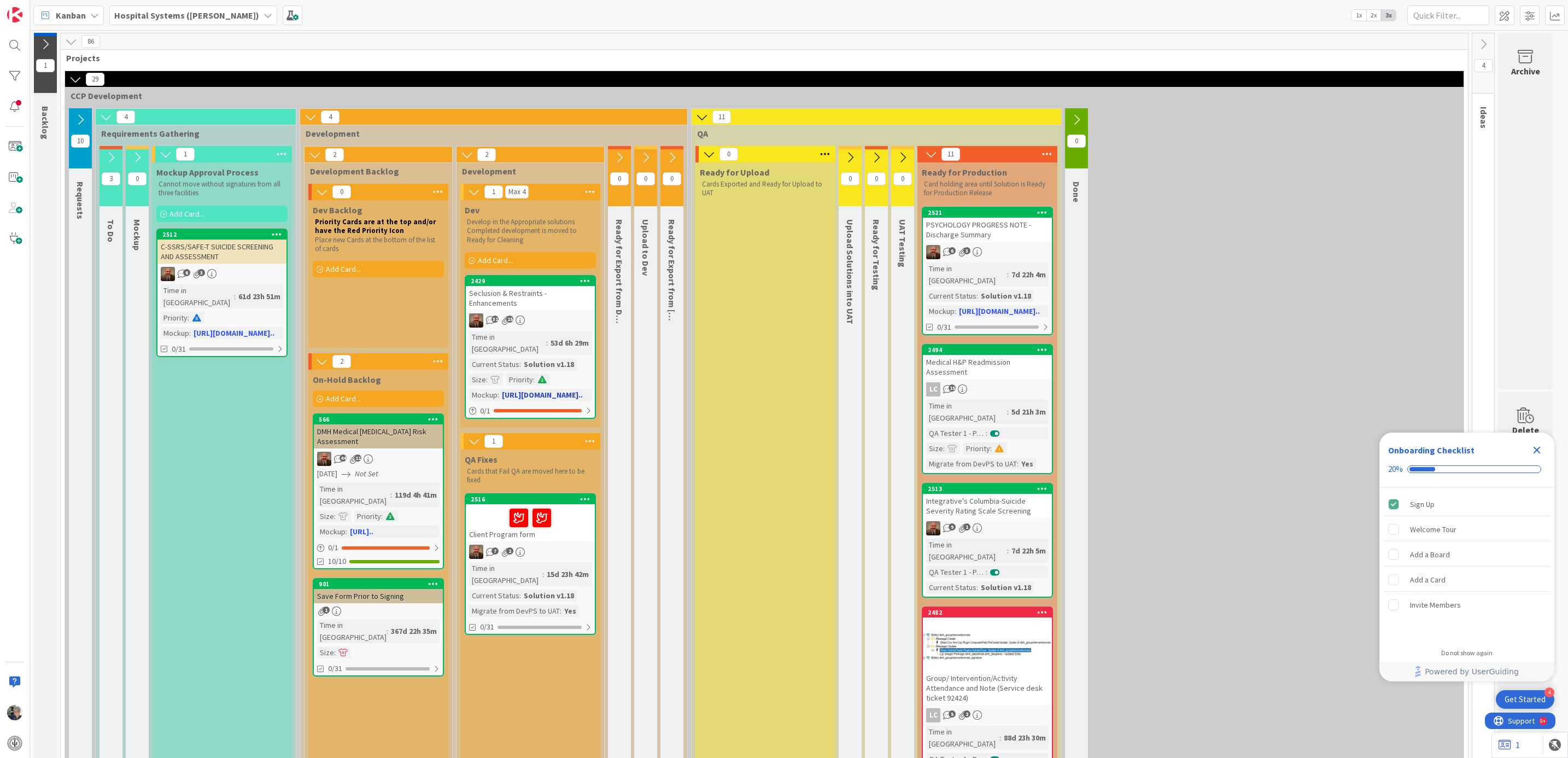
click at [527, 324] on div "31 15" at bounding box center [530, 321] width 129 height 14
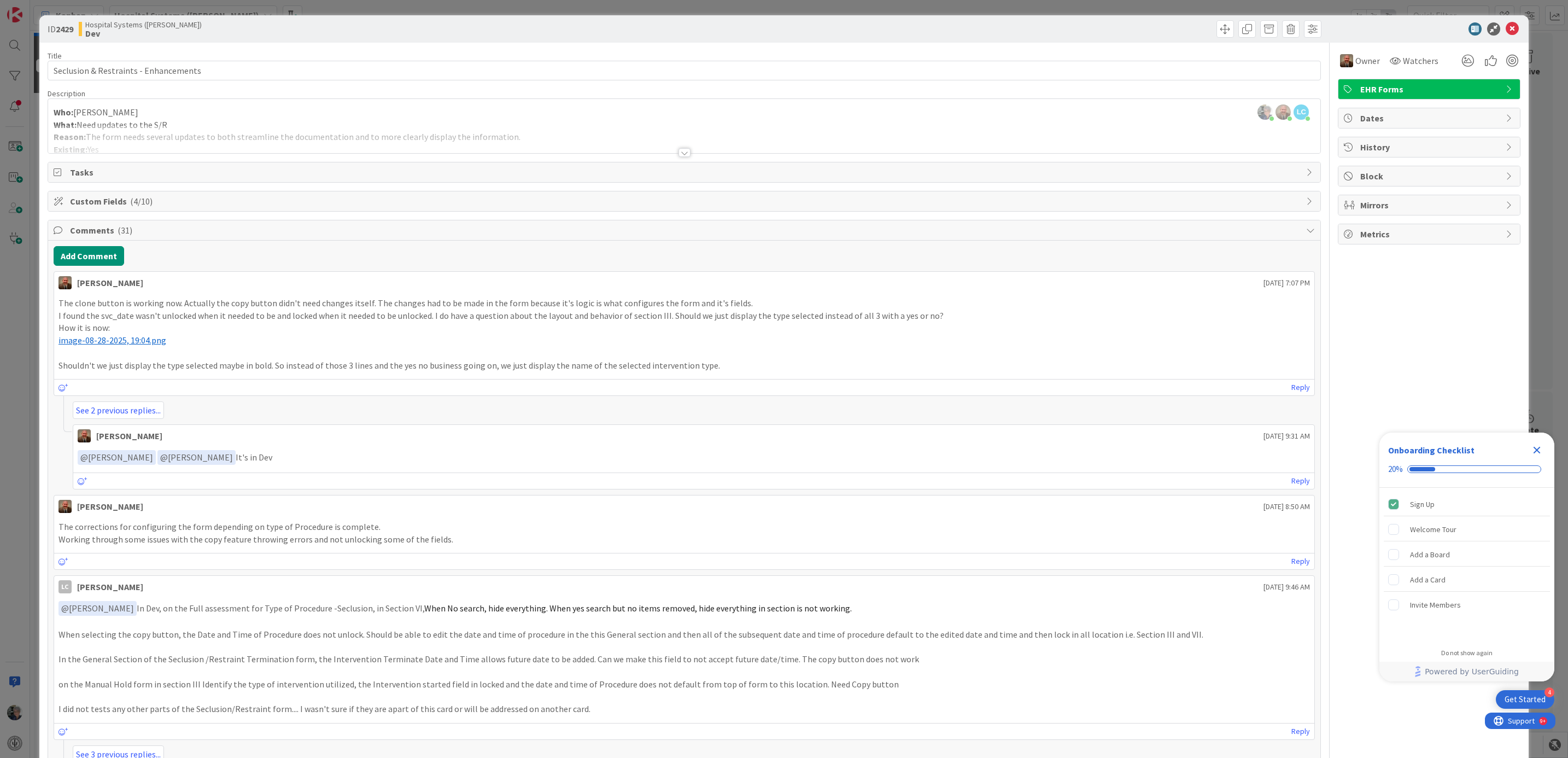
click at [680, 154] on div at bounding box center [684, 152] width 12 height 9
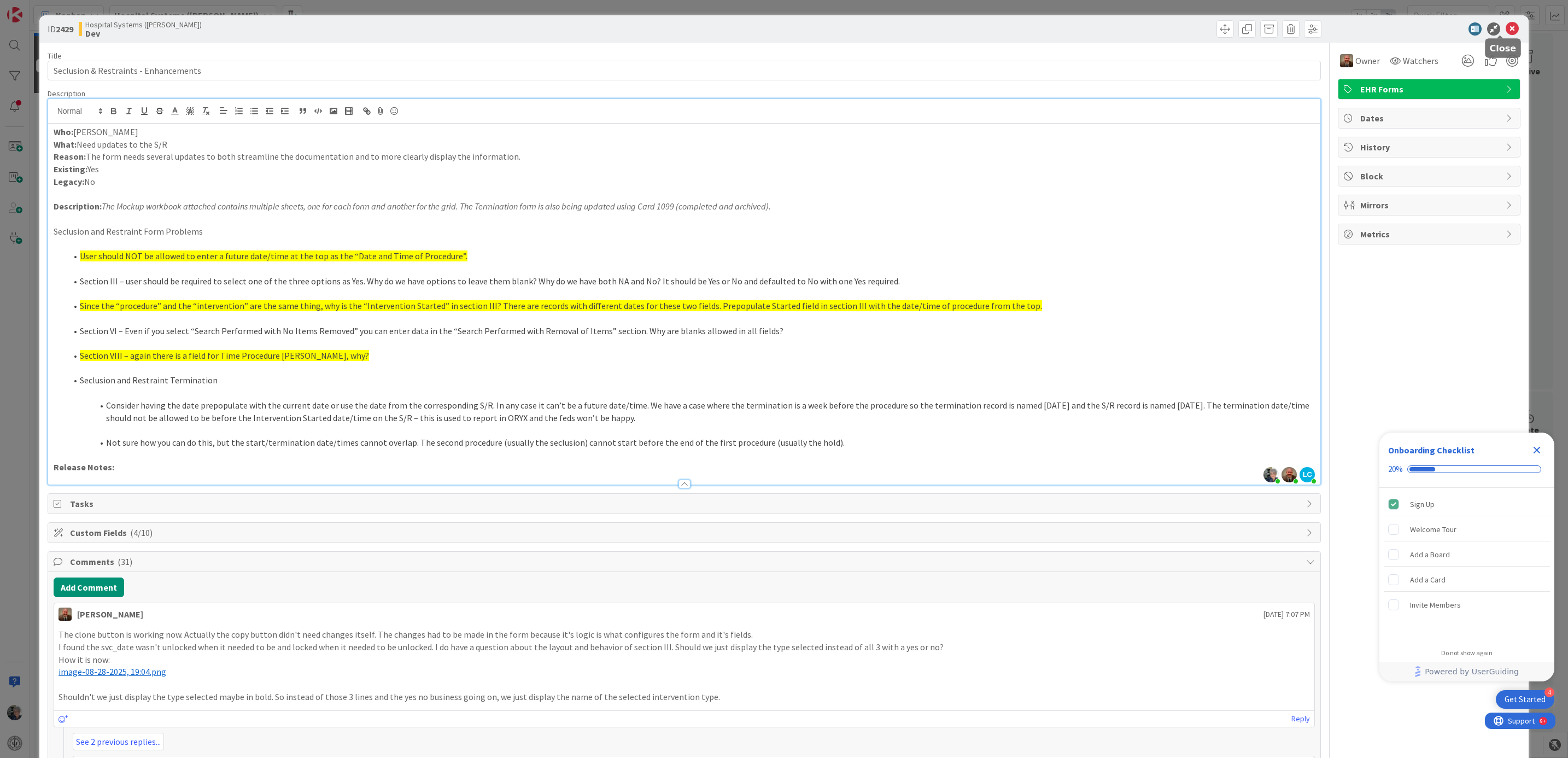
click at [1506, 26] on icon at bounding box center [1512, 29] width 13 height 13
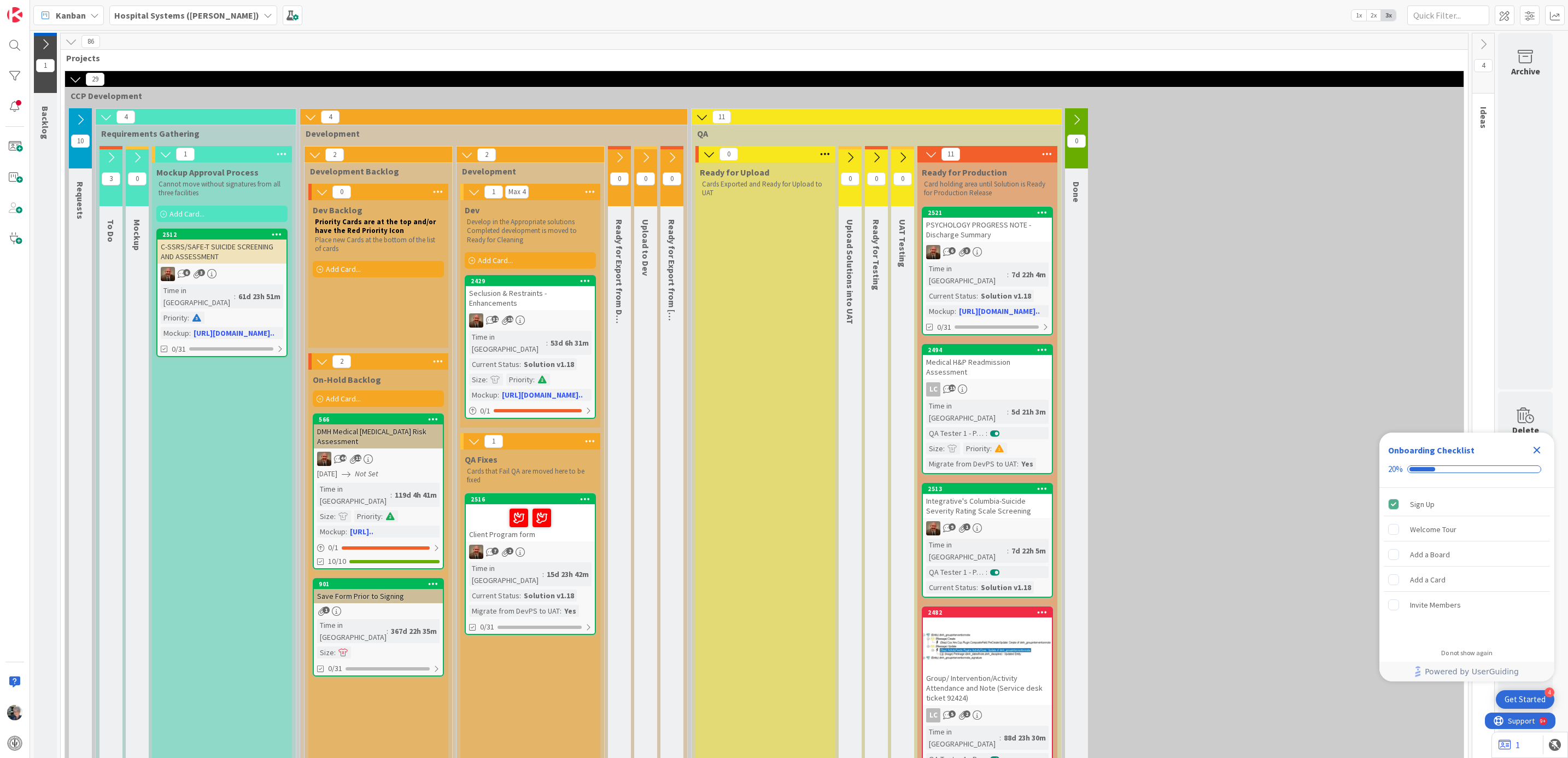
click at [113, 152] on icon at bounding box center [110, 157] width 12 height 12
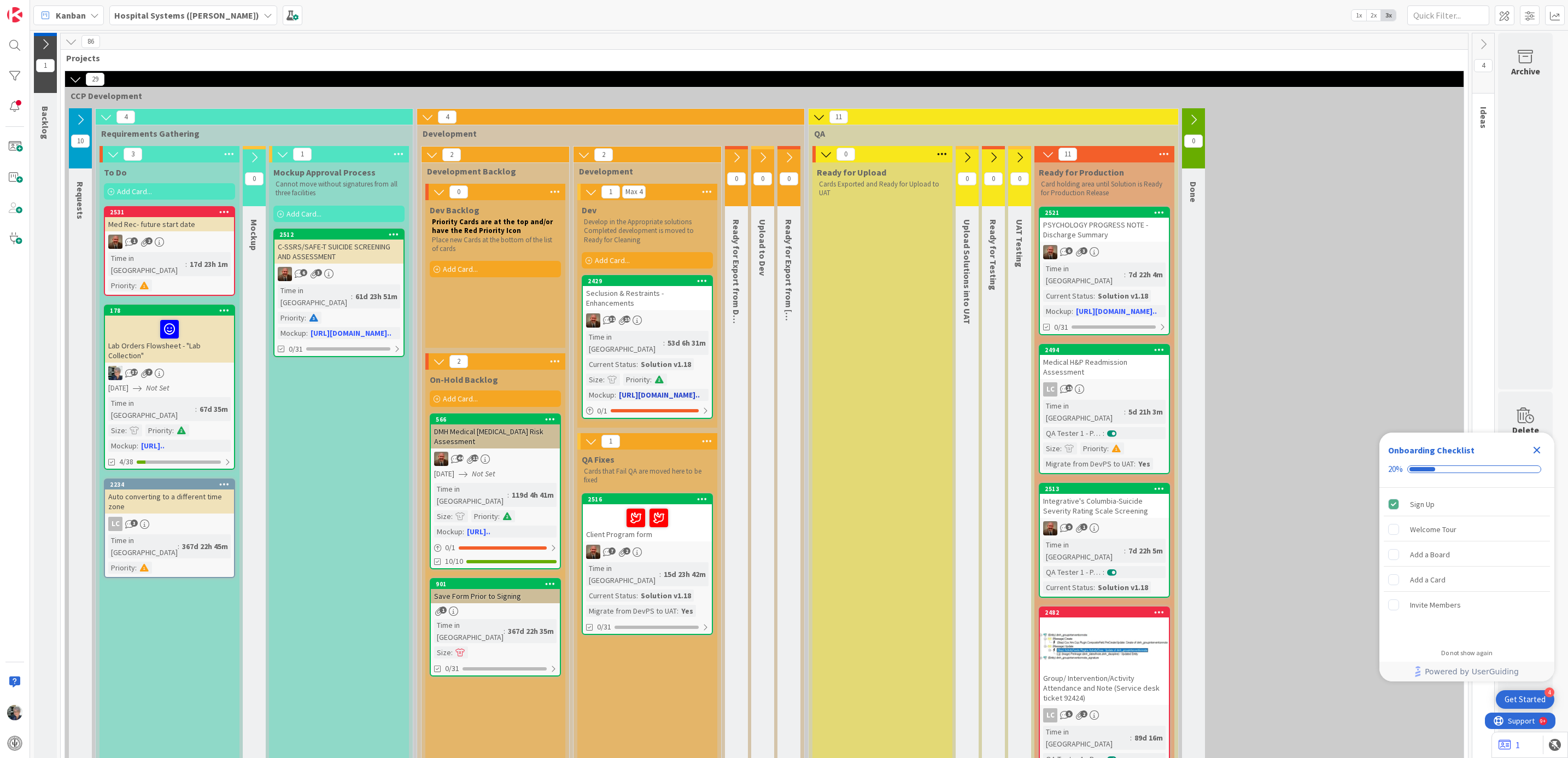
click at [631, 291] on div "Seclusion & Restraints - Enhancements" at bounding box center [647, 298] width 129 height 24
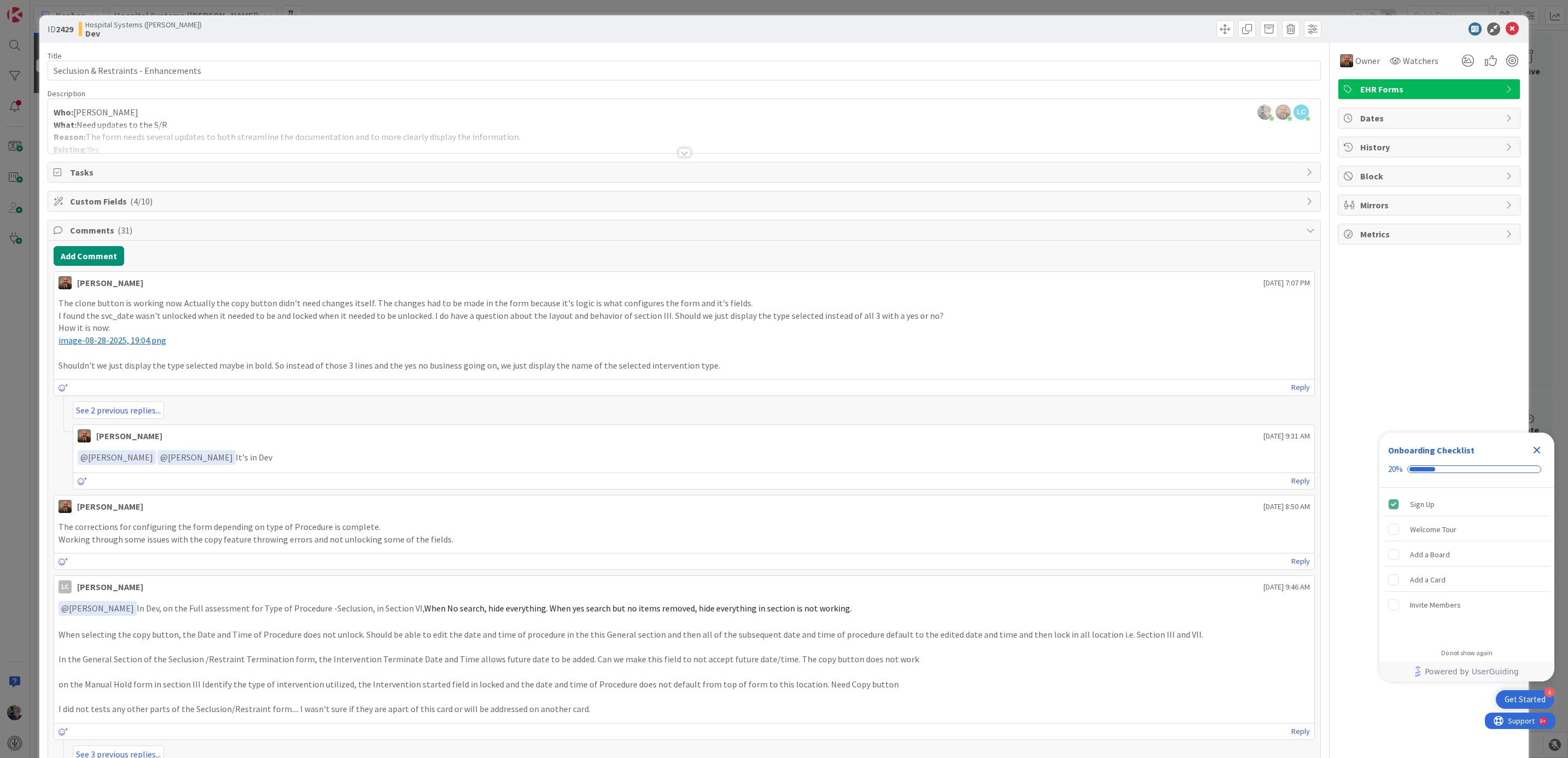
click at [99, 197] on span "Custom Fields ( 4/10 )" at bounding box center [685, 201] width 1231 height 13
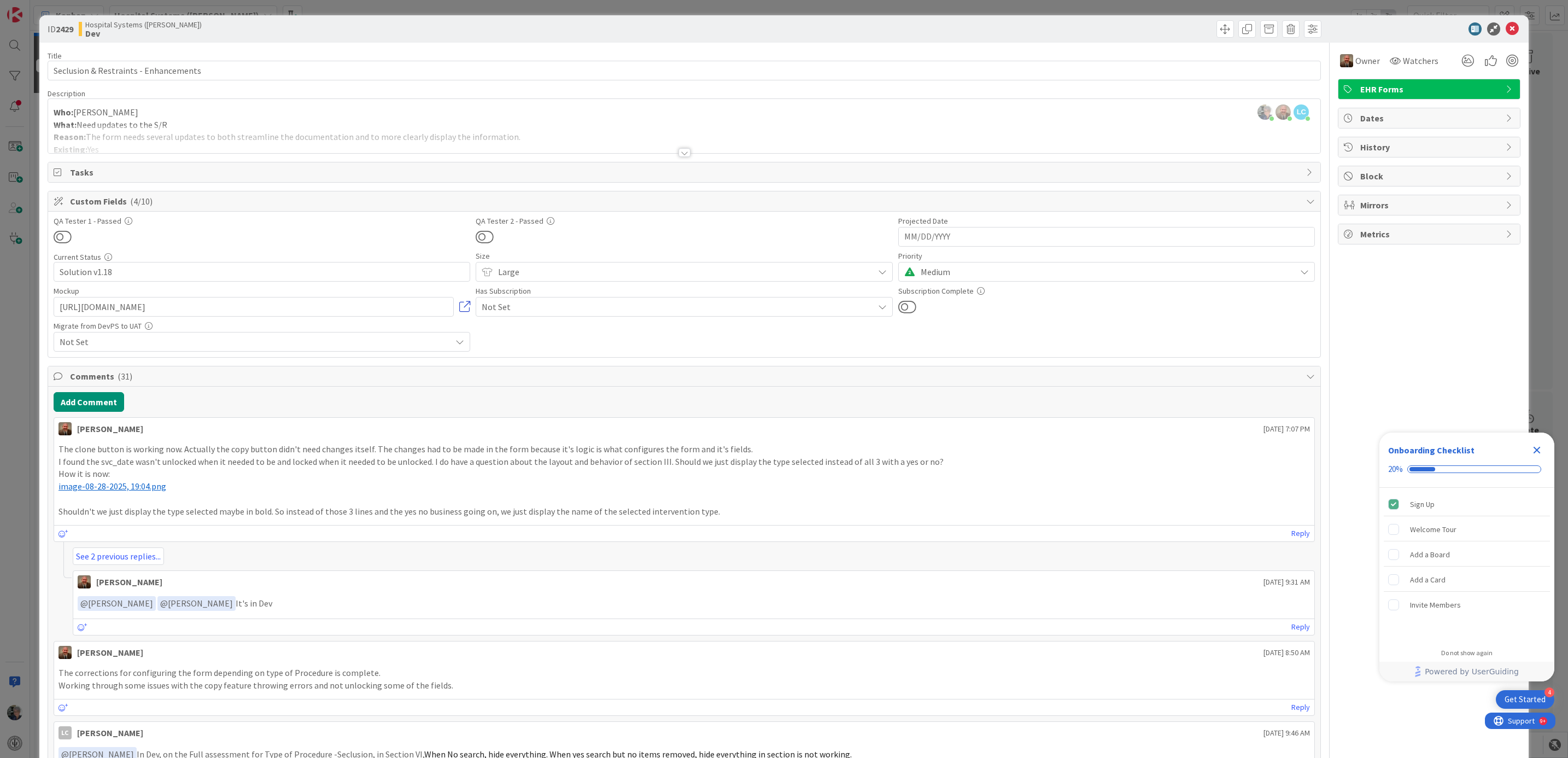
click at [459, 312] on link at bounding box center [464, 307] width 11 height 11
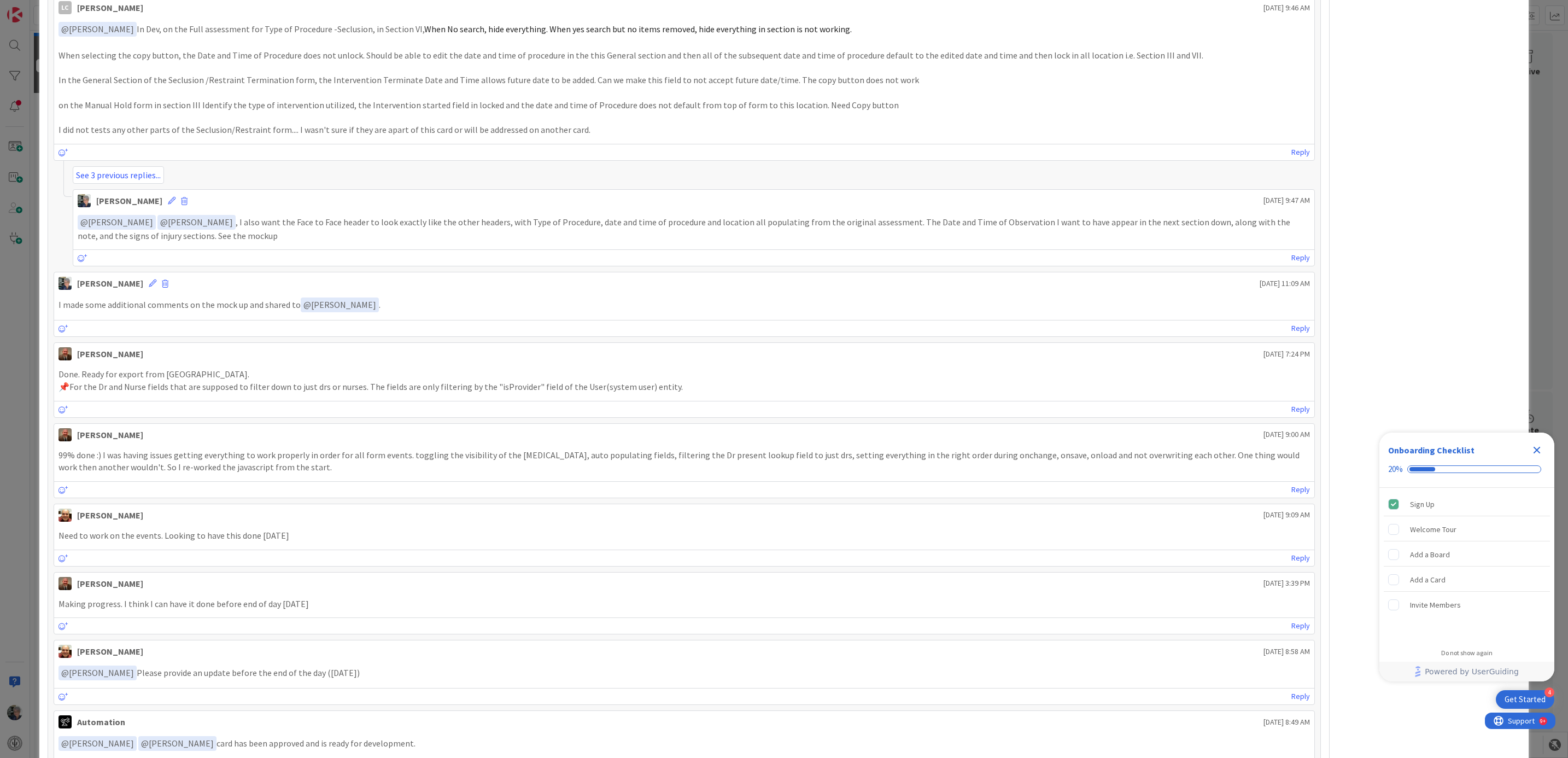
scroll to position [643, 0]
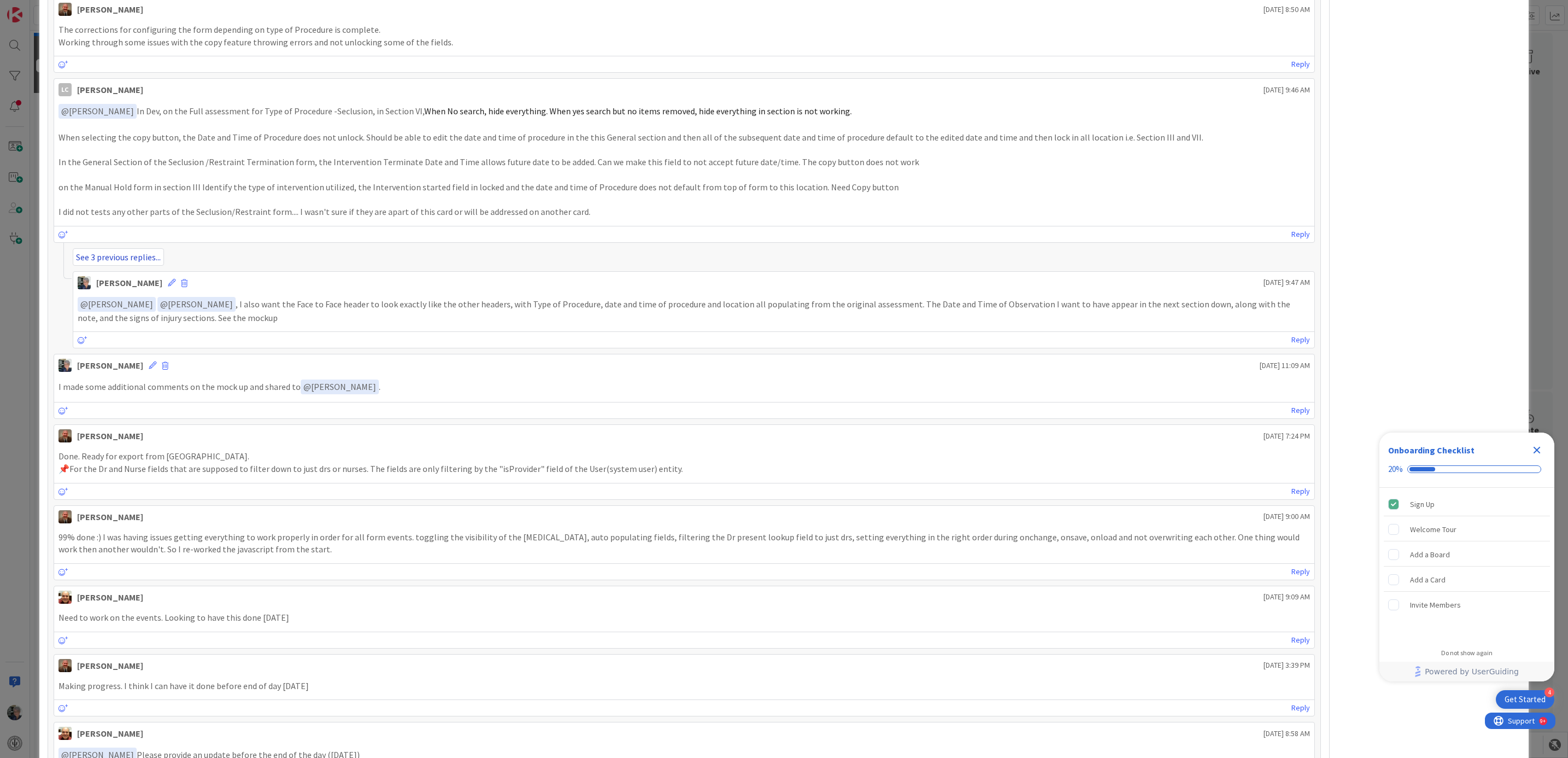
click at [105, 266] on link "See 3 previous replies..." at bounding box center [119, 257] width 91 height 18
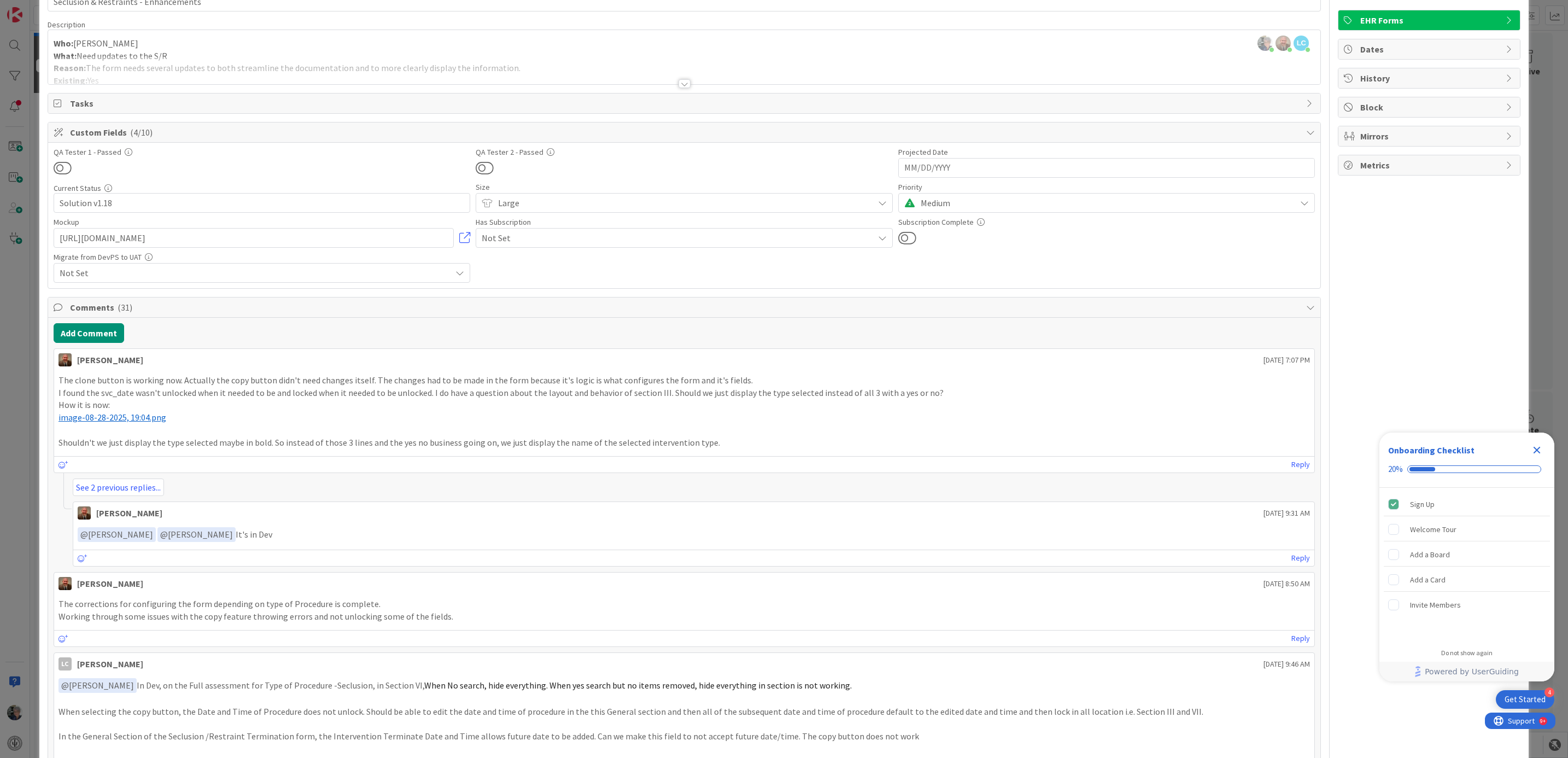
scroll to position [0, 0]
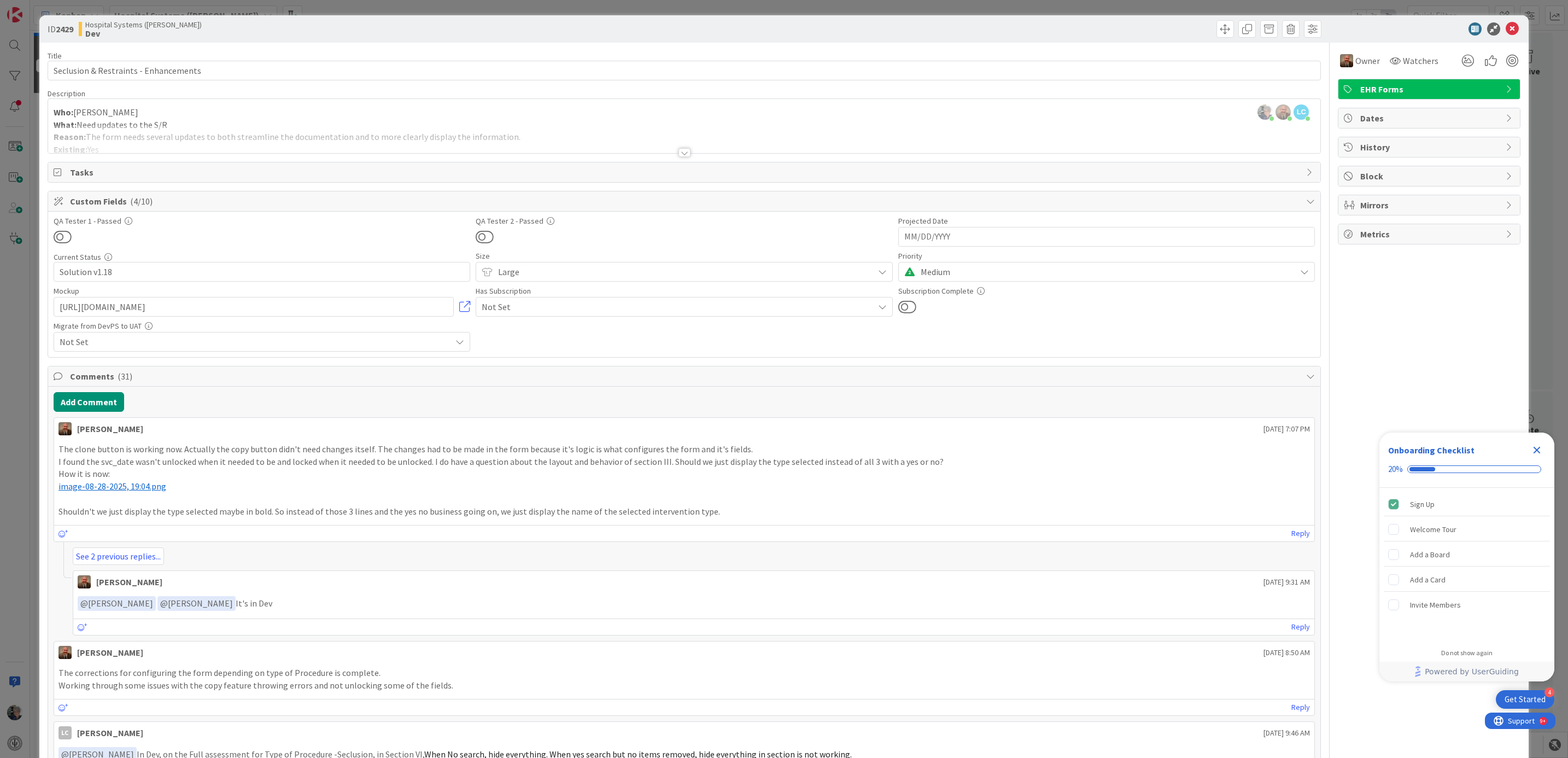
click at [682, 152] on div at bounding box center [684, 152] width 12 height 9
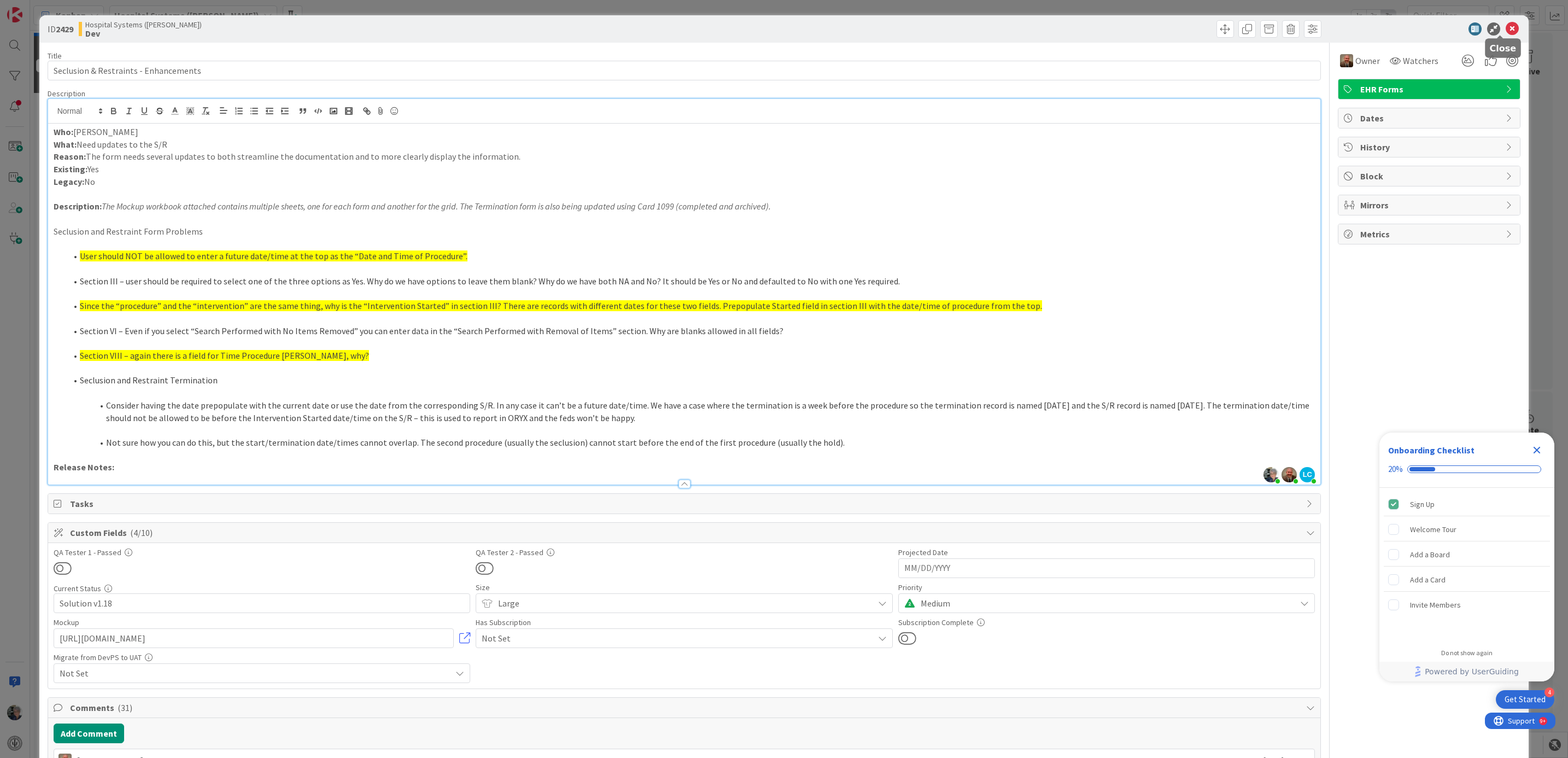
click at [1506, 26] on icon at bounding box center [1512, 29] width 13 height 13
